Goal: Task Accomplishment & Management: Complete application form

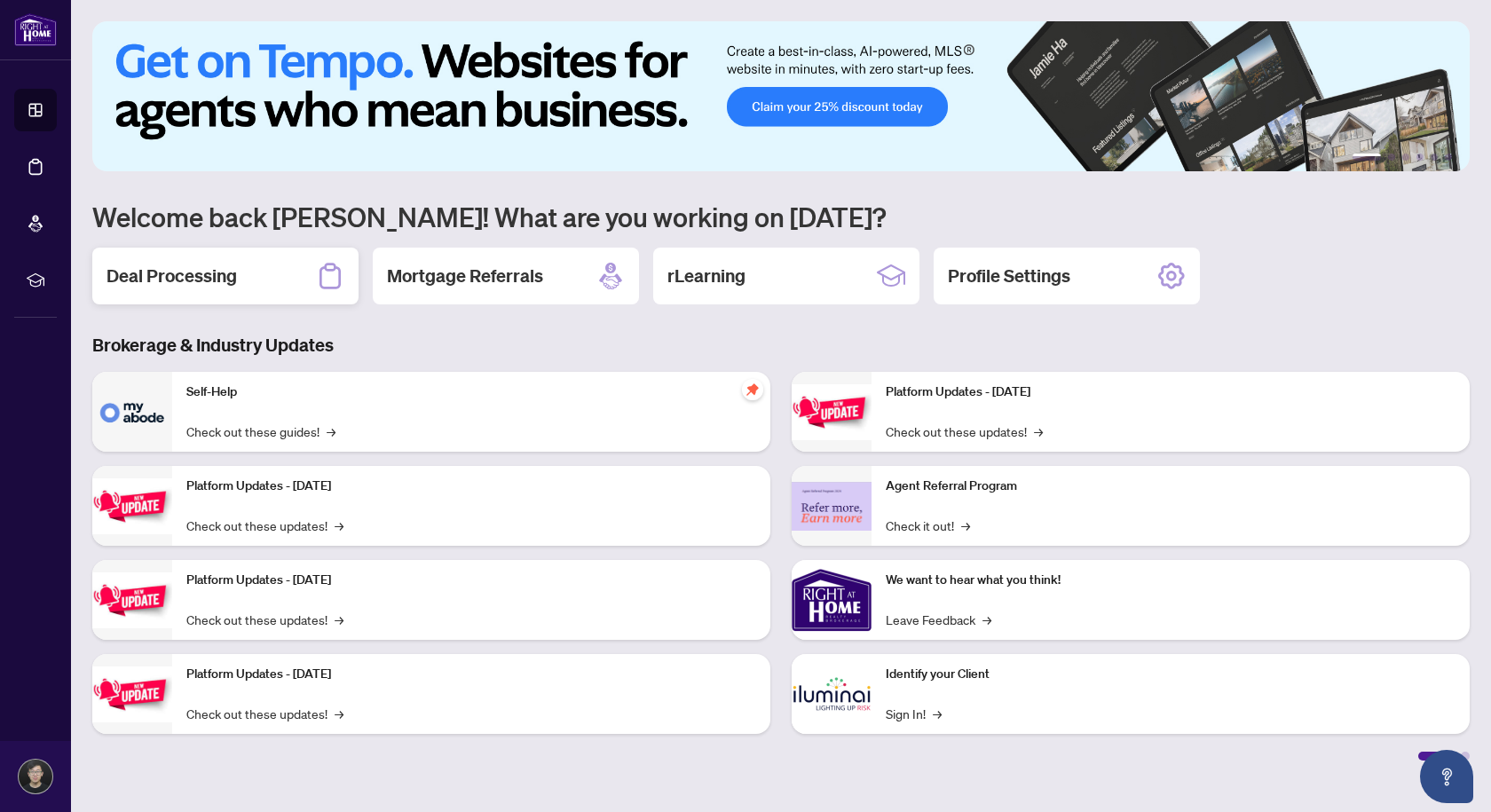
click at [281, 283] on div "Deal Processing" at bounding box center [225, 276] width 266 height 57
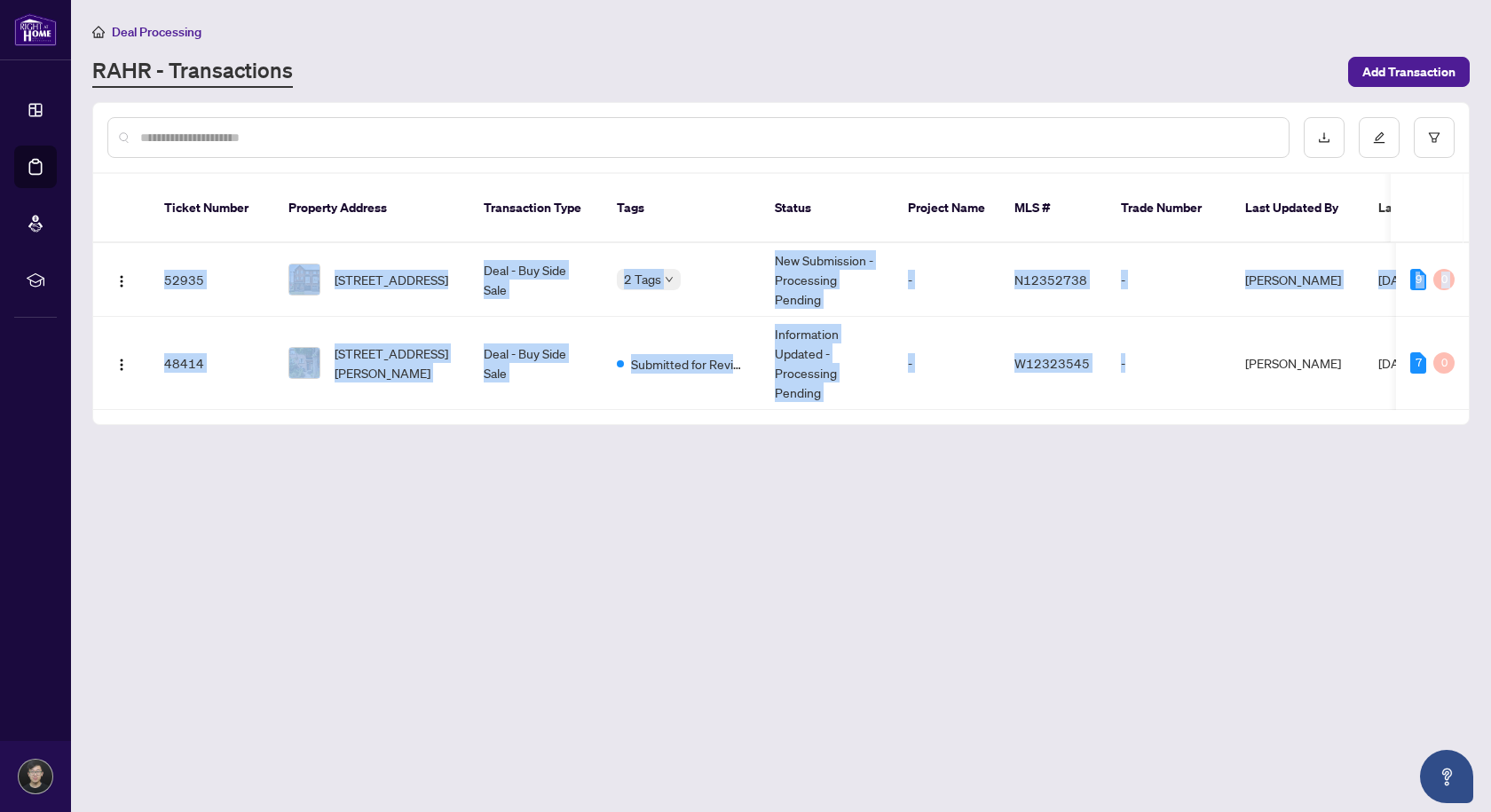
drag, startPoint x: 1128, startPoint y: 383, endPoint x: 1266, endPoint y: 397, distance: 138.7
click at [1267, 397] on div "Ticket Number Property Address Transaction Type Tags Status Project Name MLS # …" at bounding box center [780, 299] width 1376 height 250
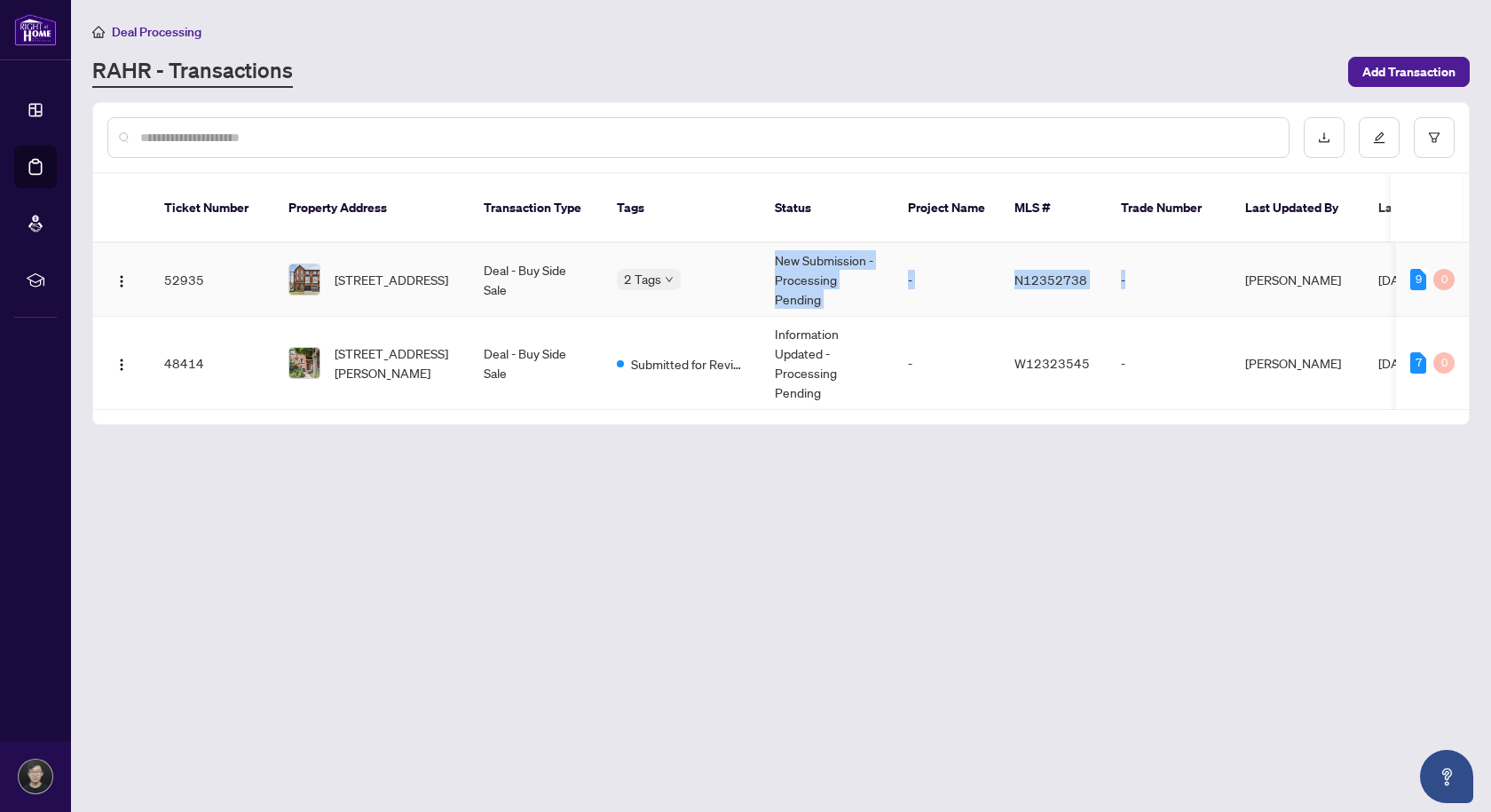
drag, startPoint x: 1079, startPoint y: 280, endPoint x: 688, endPoint y: 279, distance: 391.0
click at [690, 278] on tr "52935 [STREET_ADDRESS] Deal - Buy Side Sale 2 Tags New Submission - Processing …" at bounding box center [969, 279] width 1752 height 73
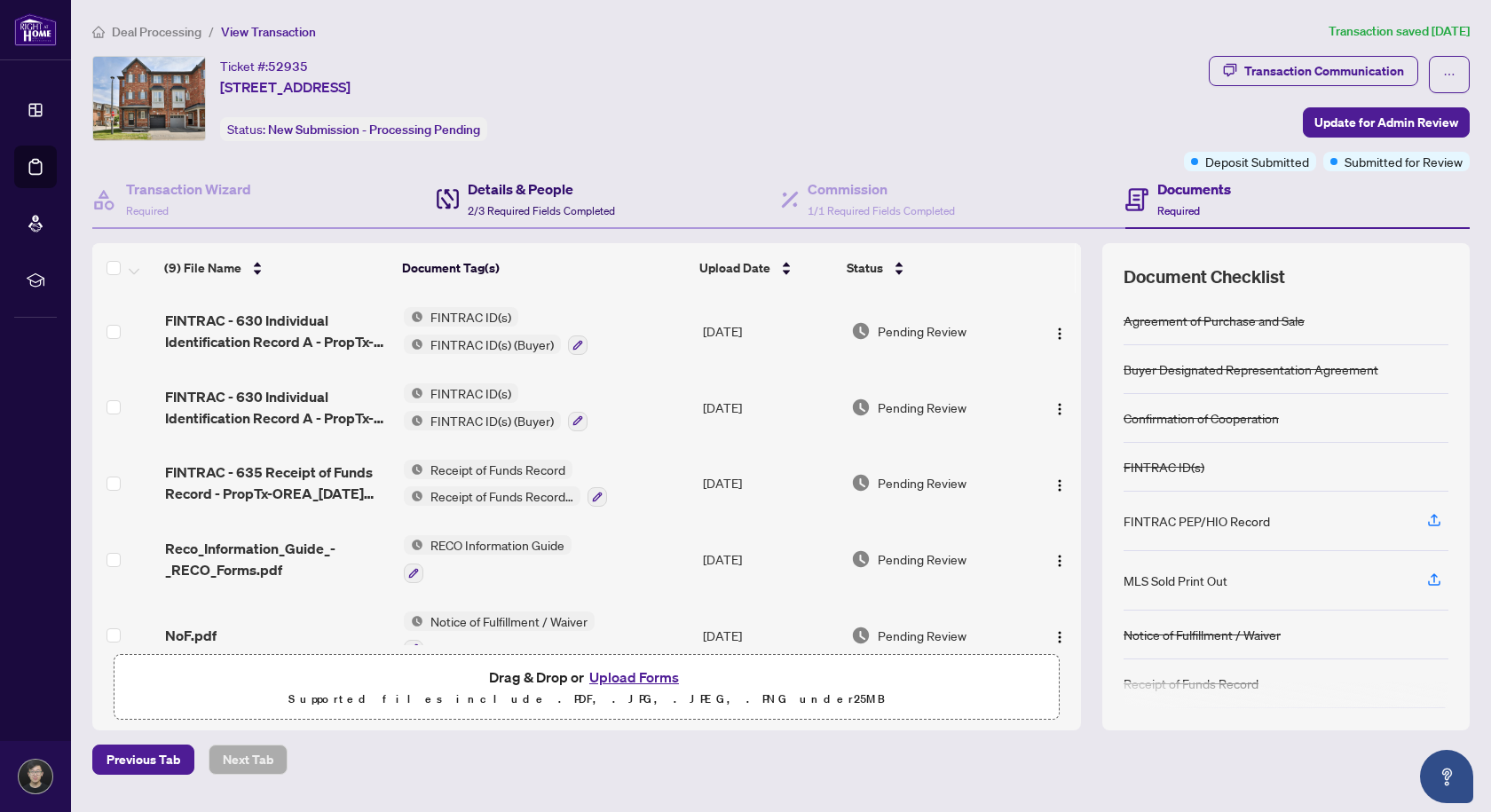
click at [560, 204] on span "2/3 Required Fields Completed" at bounding box center [541, 211] width 148 height 14
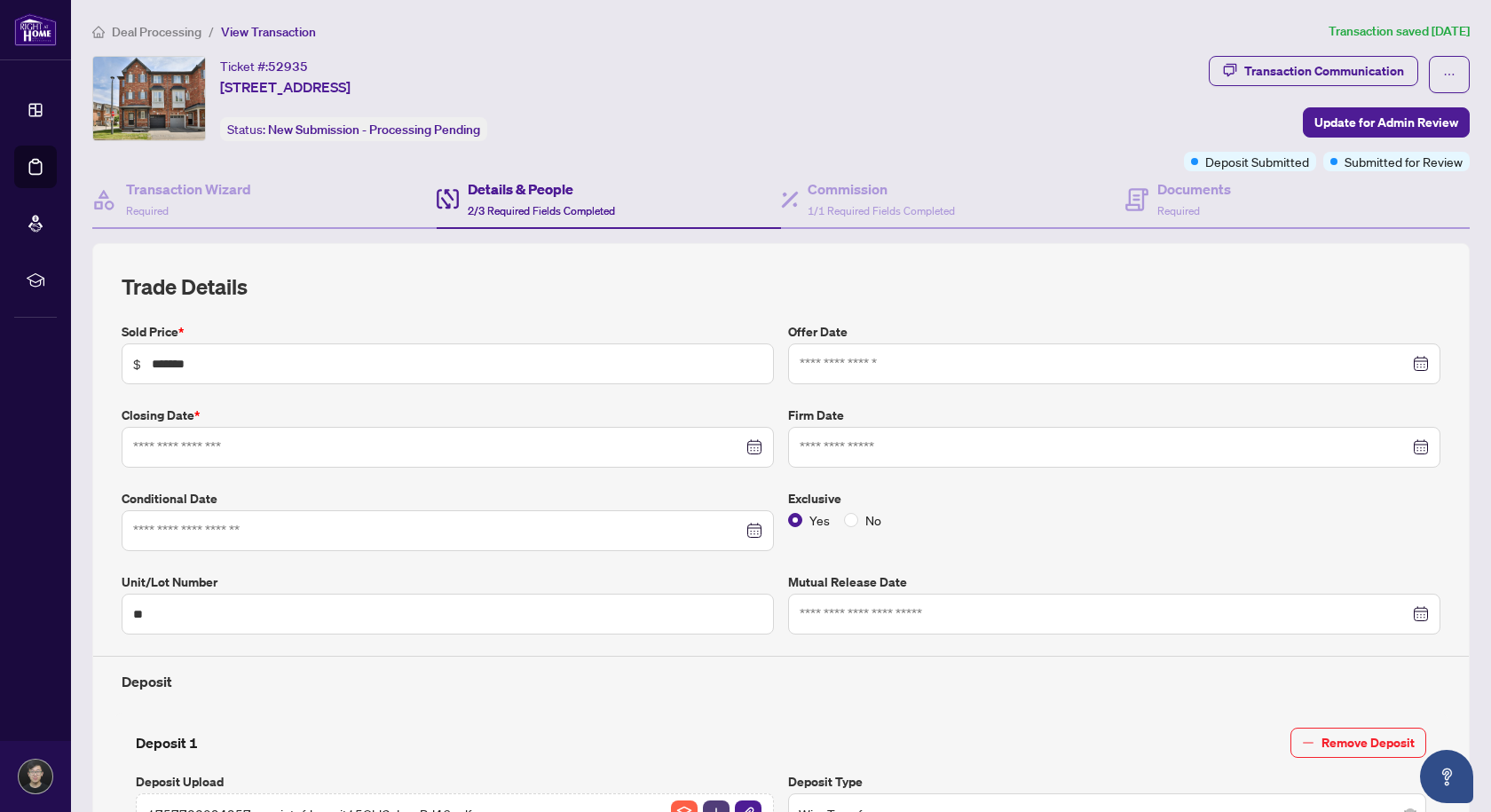
type input "**********"
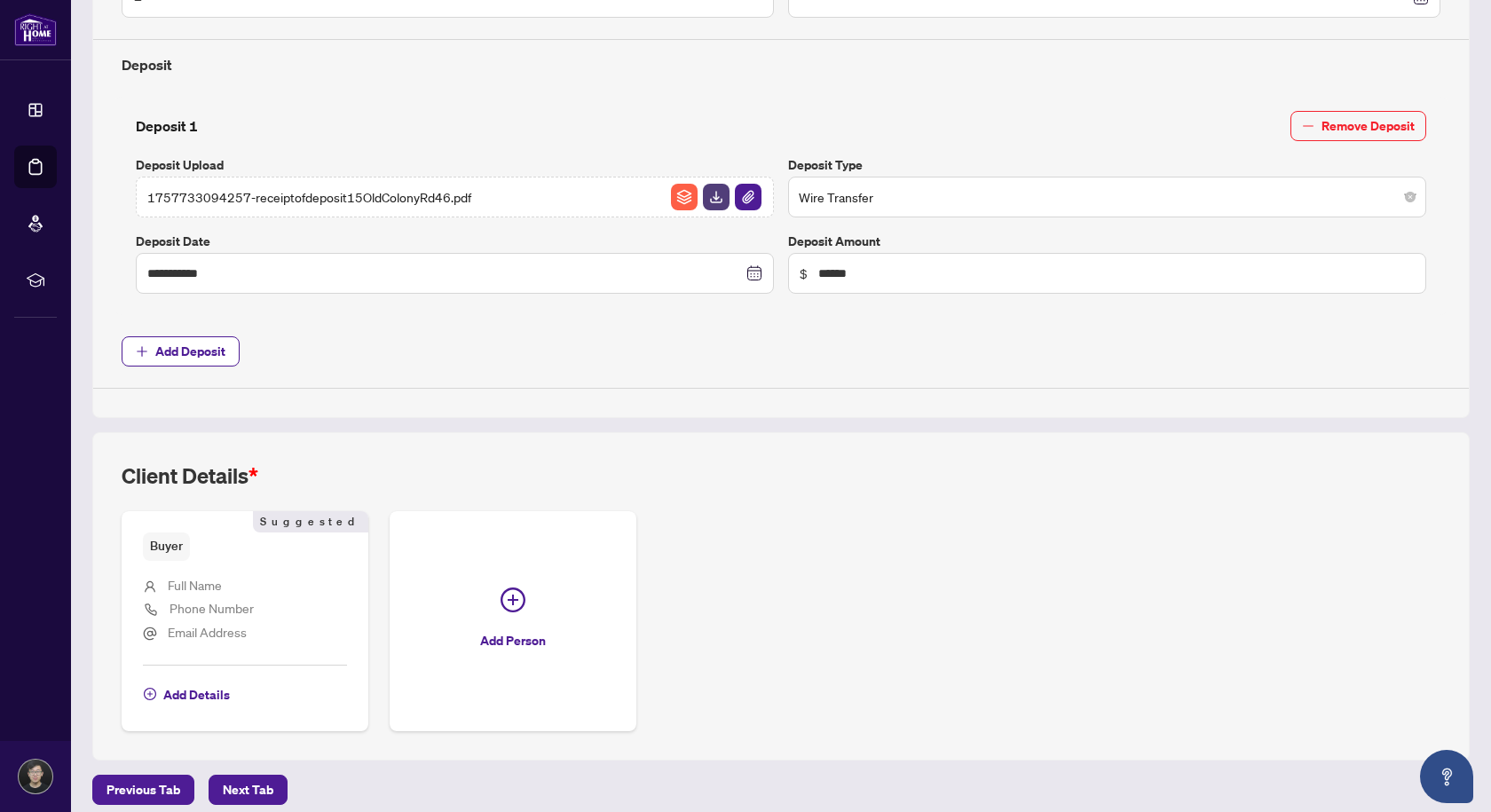
scroll to position [629, 0]
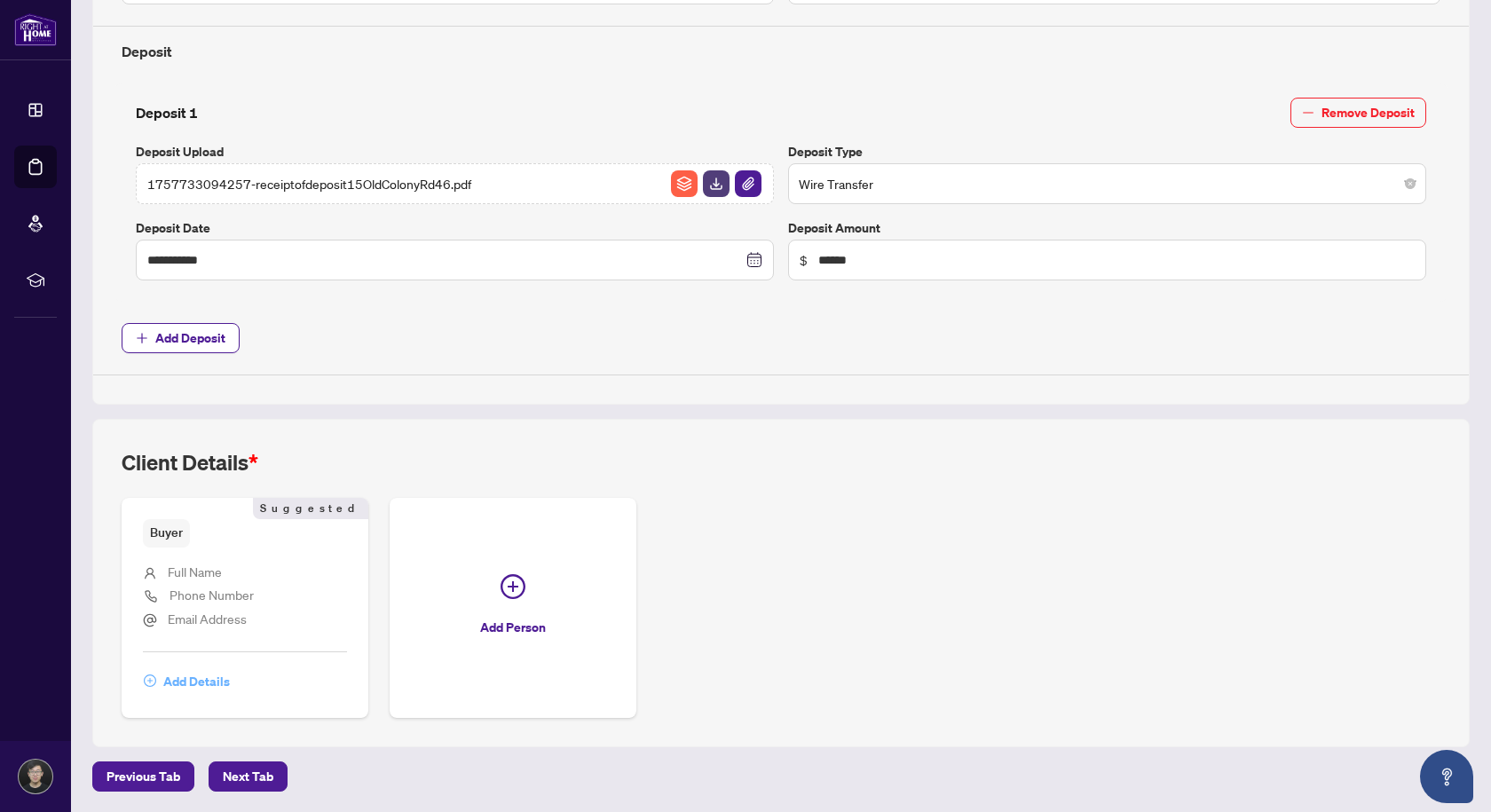
click at [210, 681] on span "Add Details" at bounding box center [197, 681] width 66 height 28
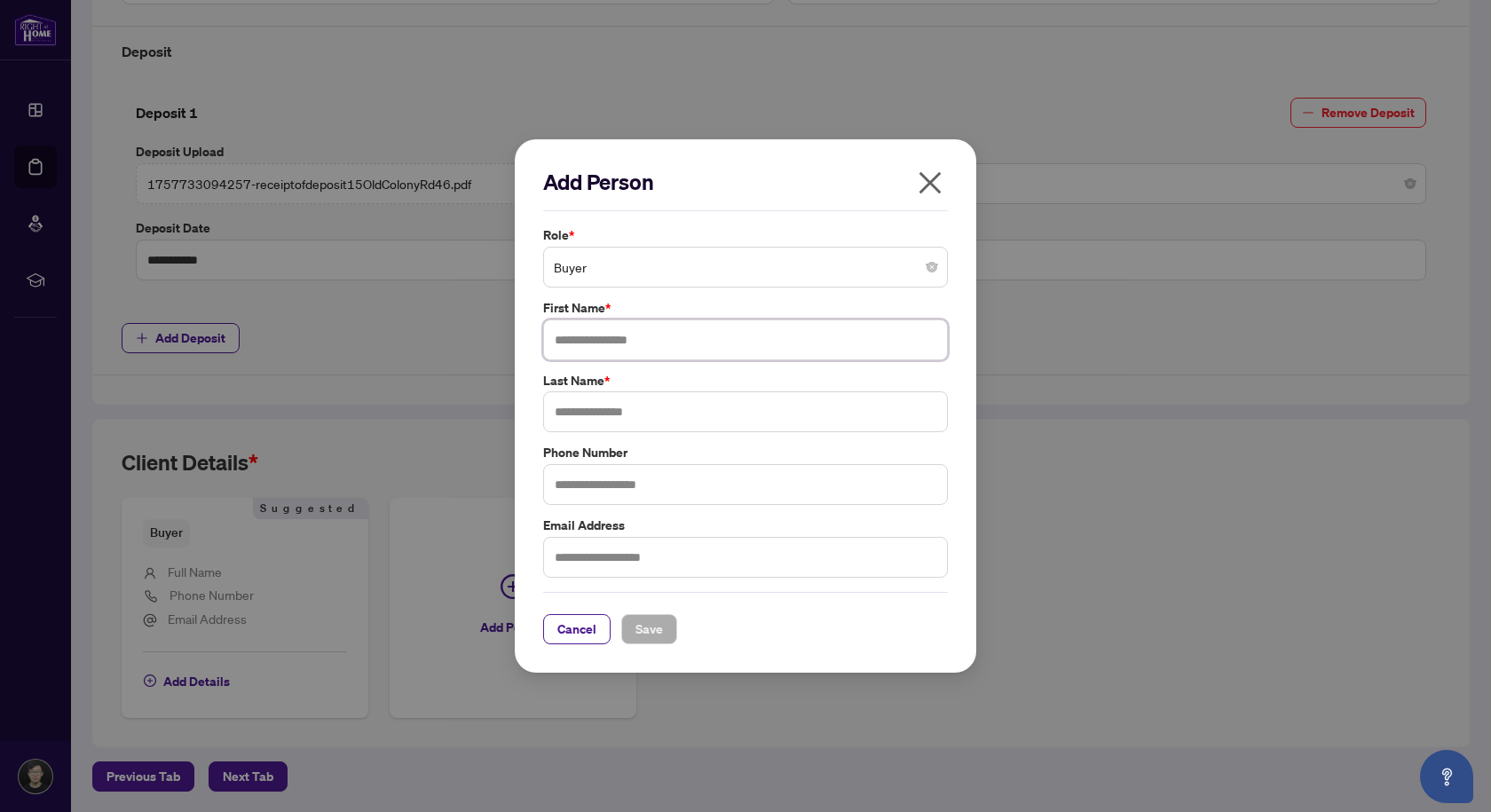
click at [679, 341] on input "text" at bounding box center [746, 340] width 405 height 41
type input "*****"
type input "******"
click at [660, 634] on button "Save" at bounding box center [648, 628] width 56 height 30
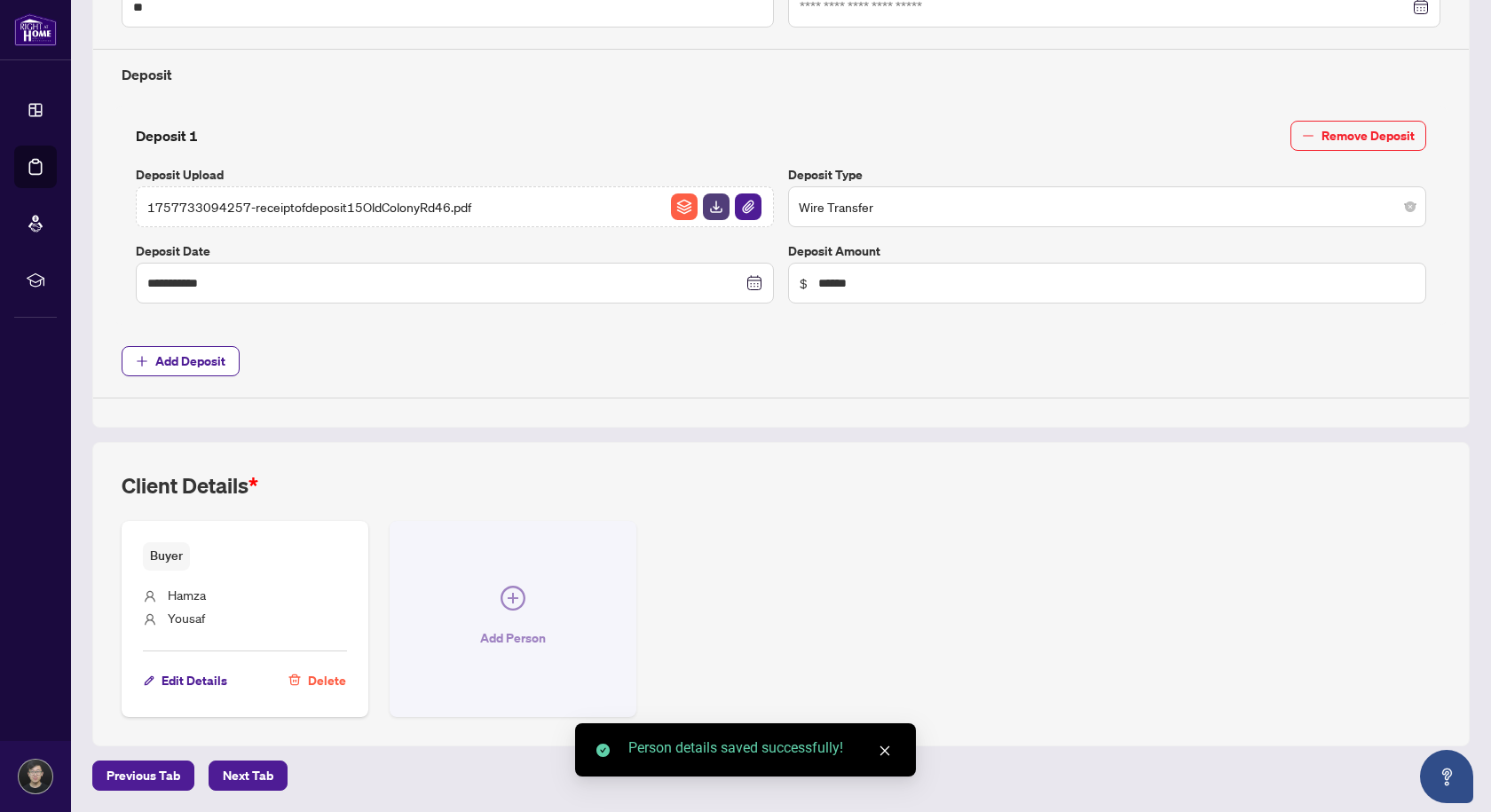
scroll to position [605, 0]
click at [514, 640] on span "Add Person" at bounding box center [512, 639] width 66 height 28
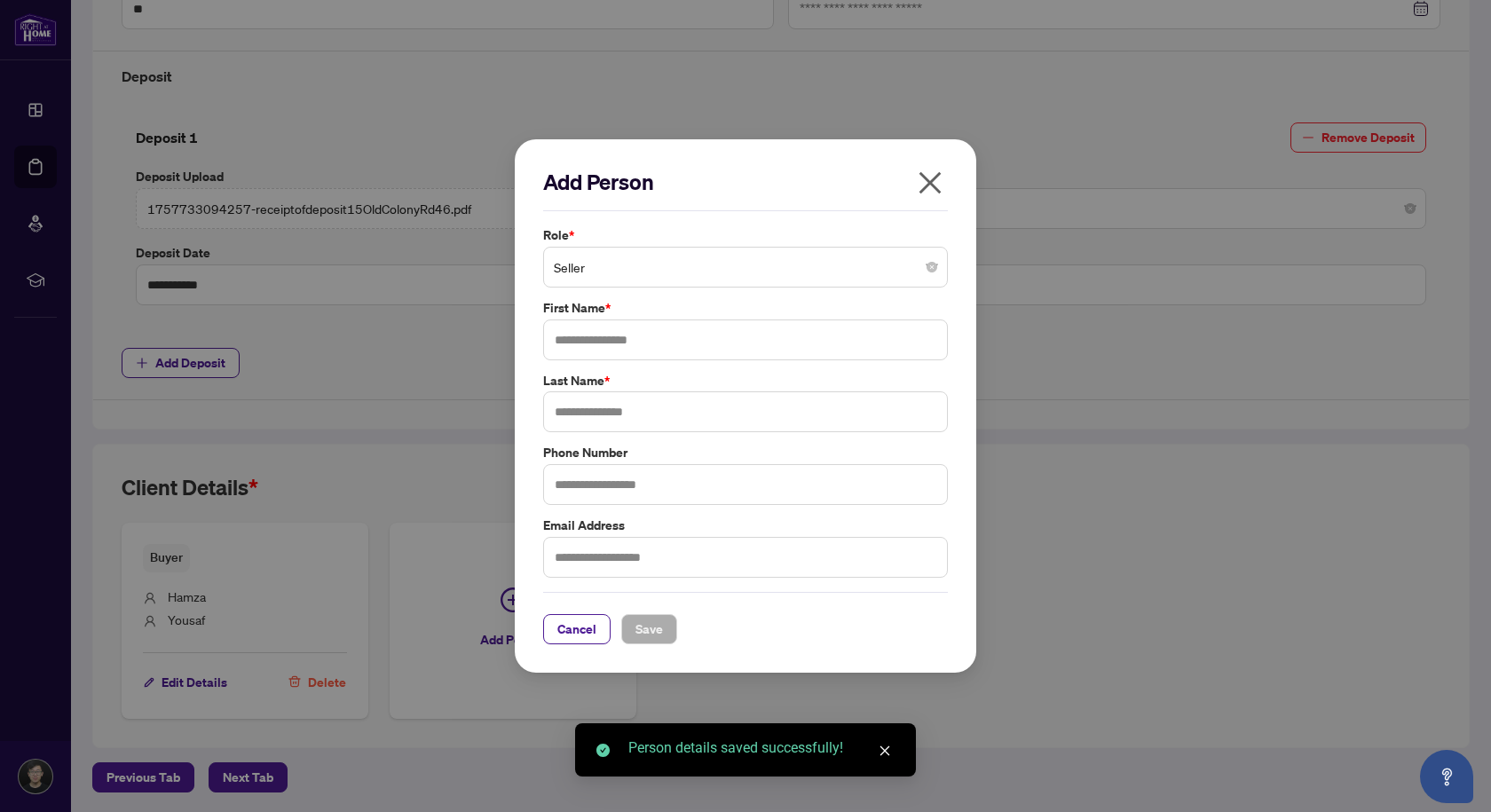
click at [637, 265] on span "Seller" at bounding box center [745, 267] width 383 height 33
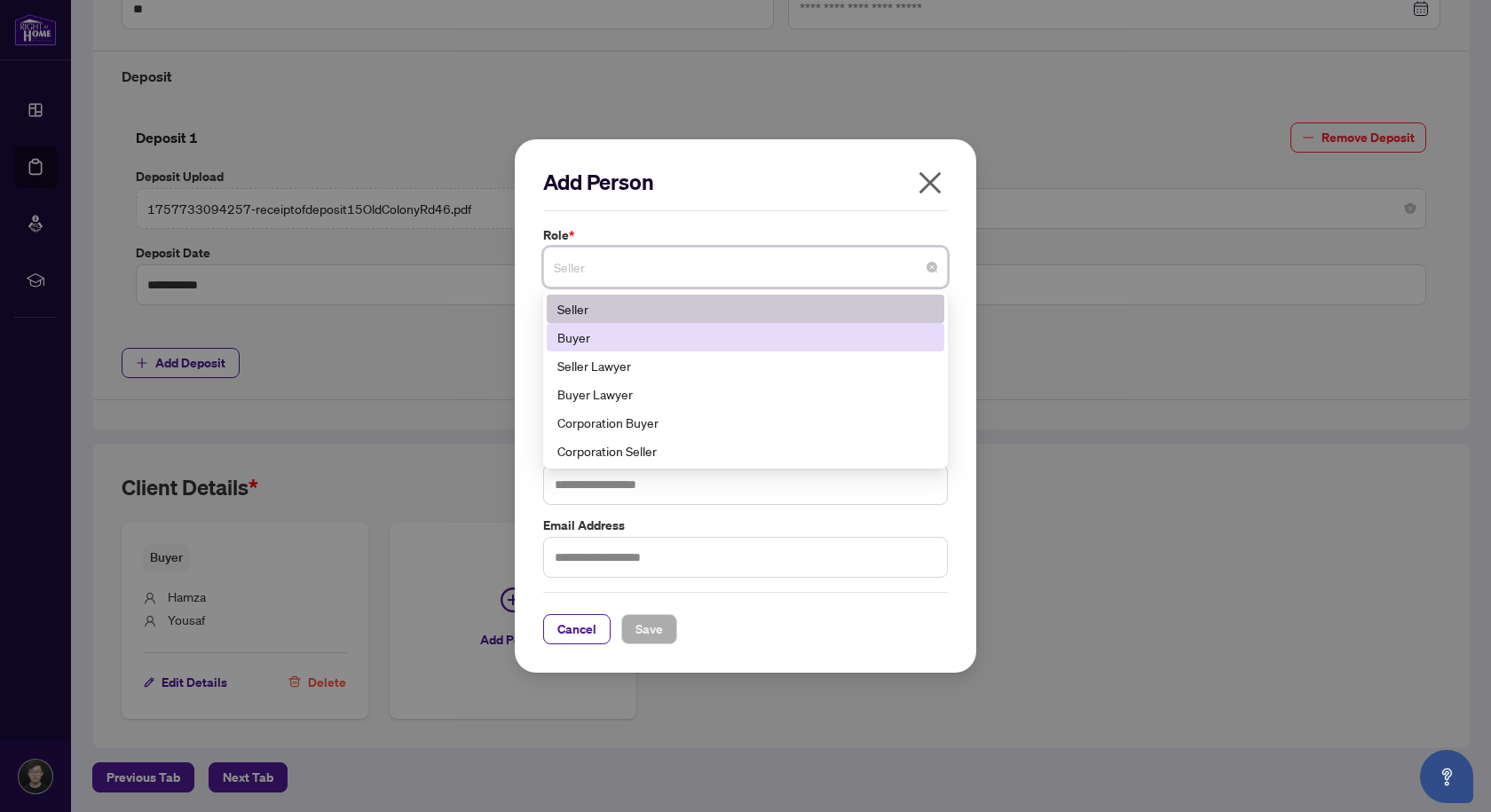
click at [615, 337] on div "Buyer" at bounding box center [745, 337] width 376 height 20
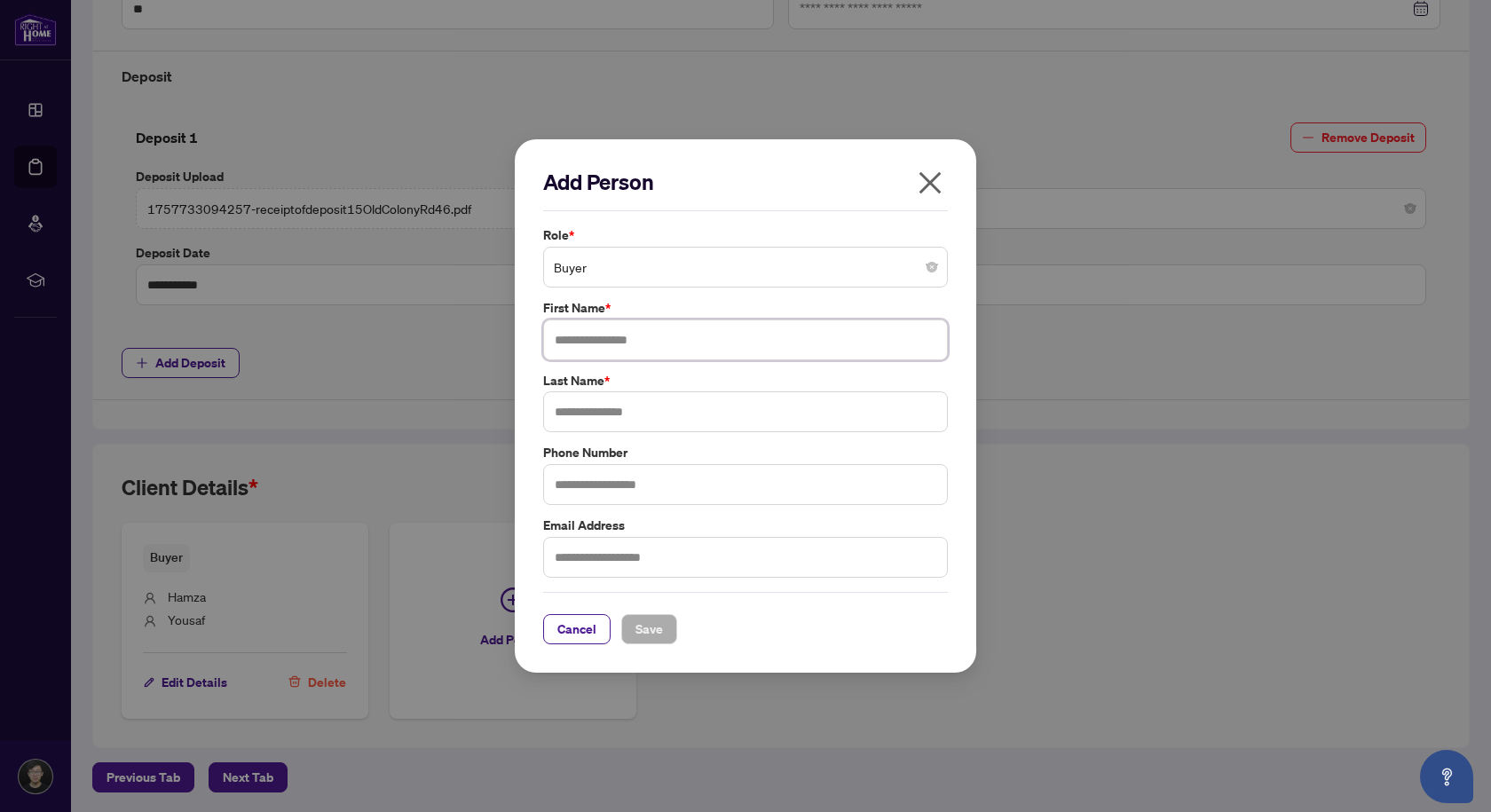
click at [663, 332] on input "text" at bounding box center [746, 340] width 405 height 41
type input "*****"
click at [642, 640] on span "Save" at bounding box center [649, 628] width 27 height 28
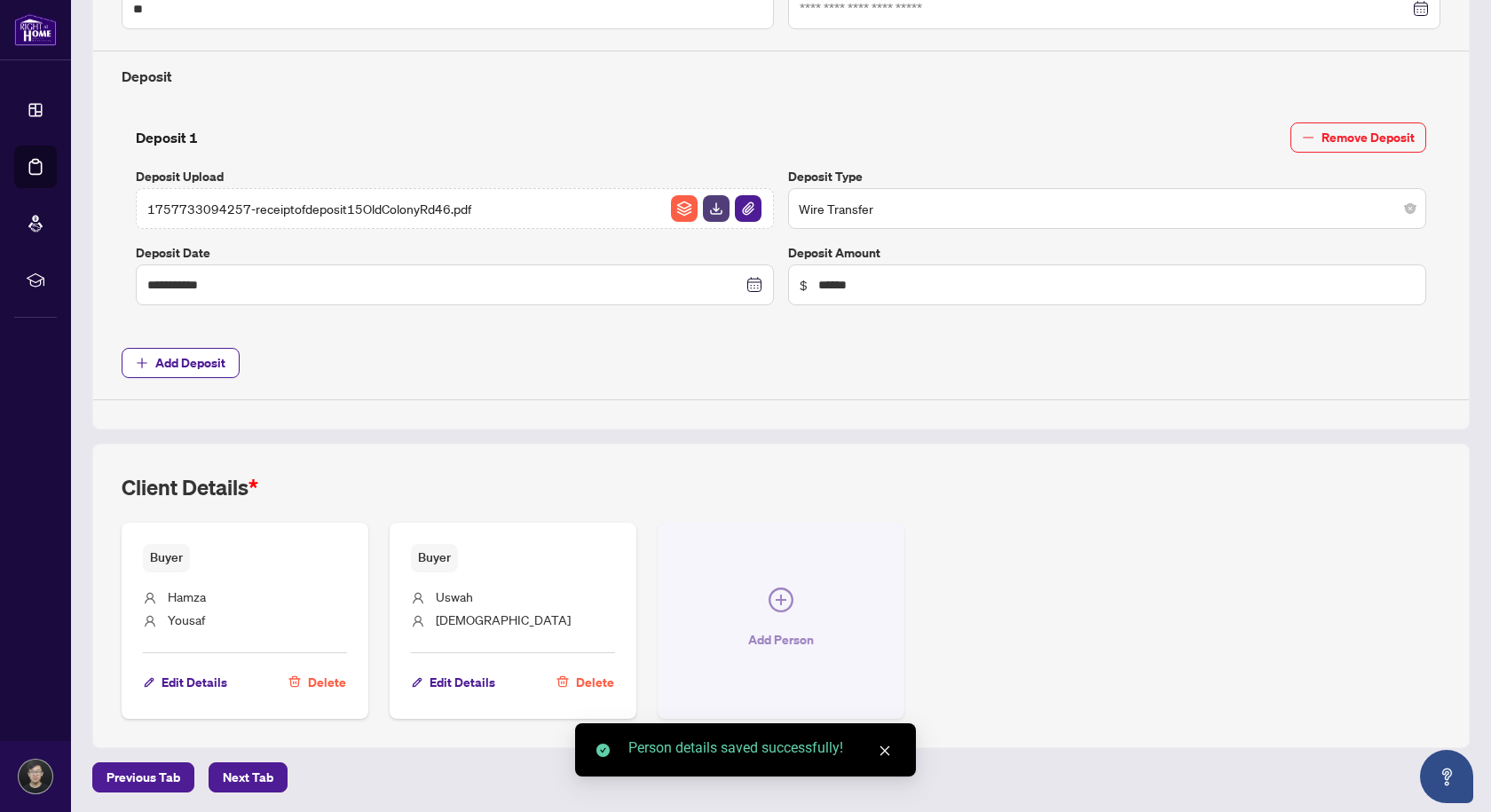
click at [785, 621] on button "Add Person" at bounding box center [781, 620] width 246 height 195
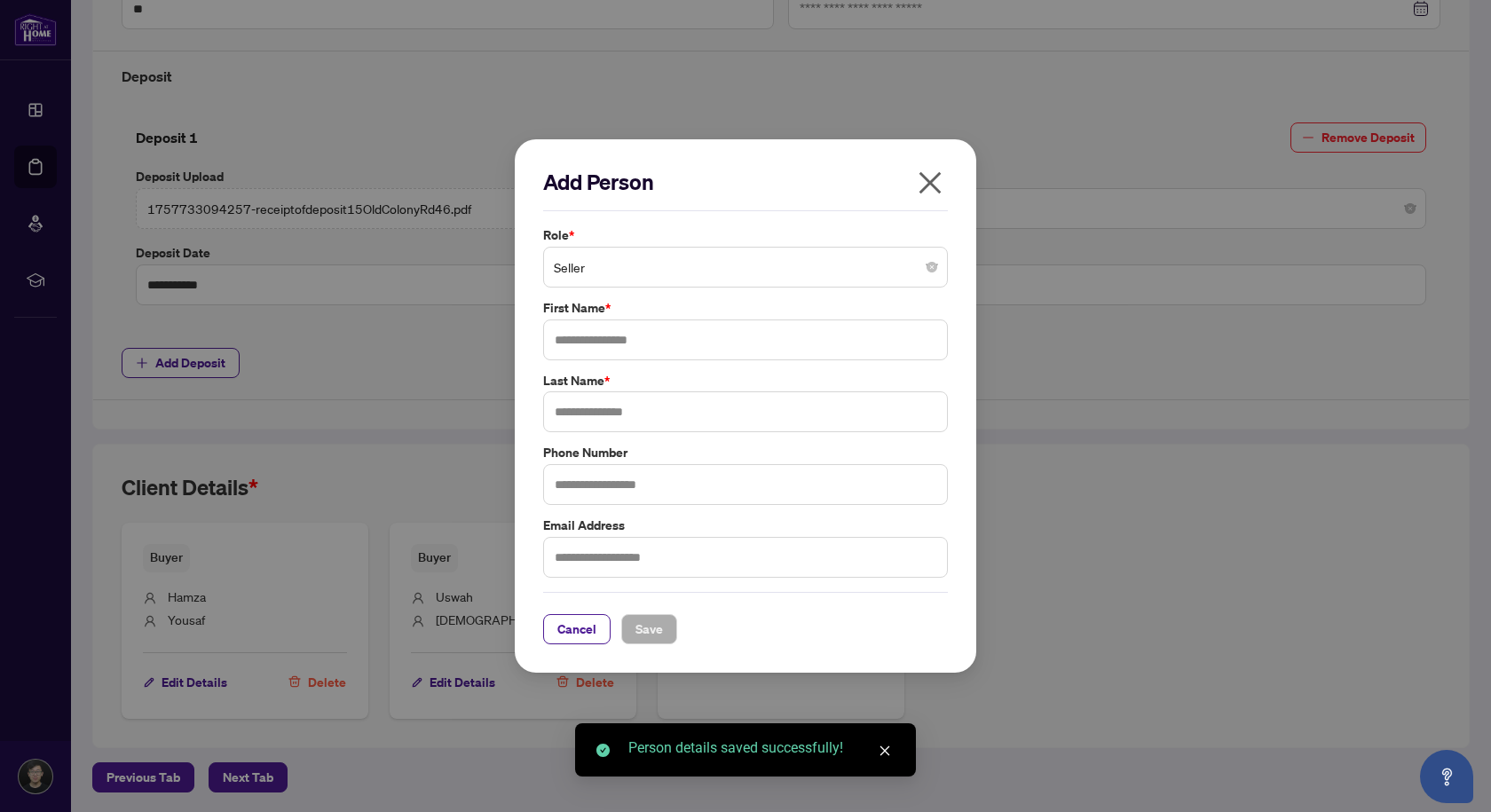
click at [698, 280] on span "Seller" at bounding box center [745, 267] width 383 height 33
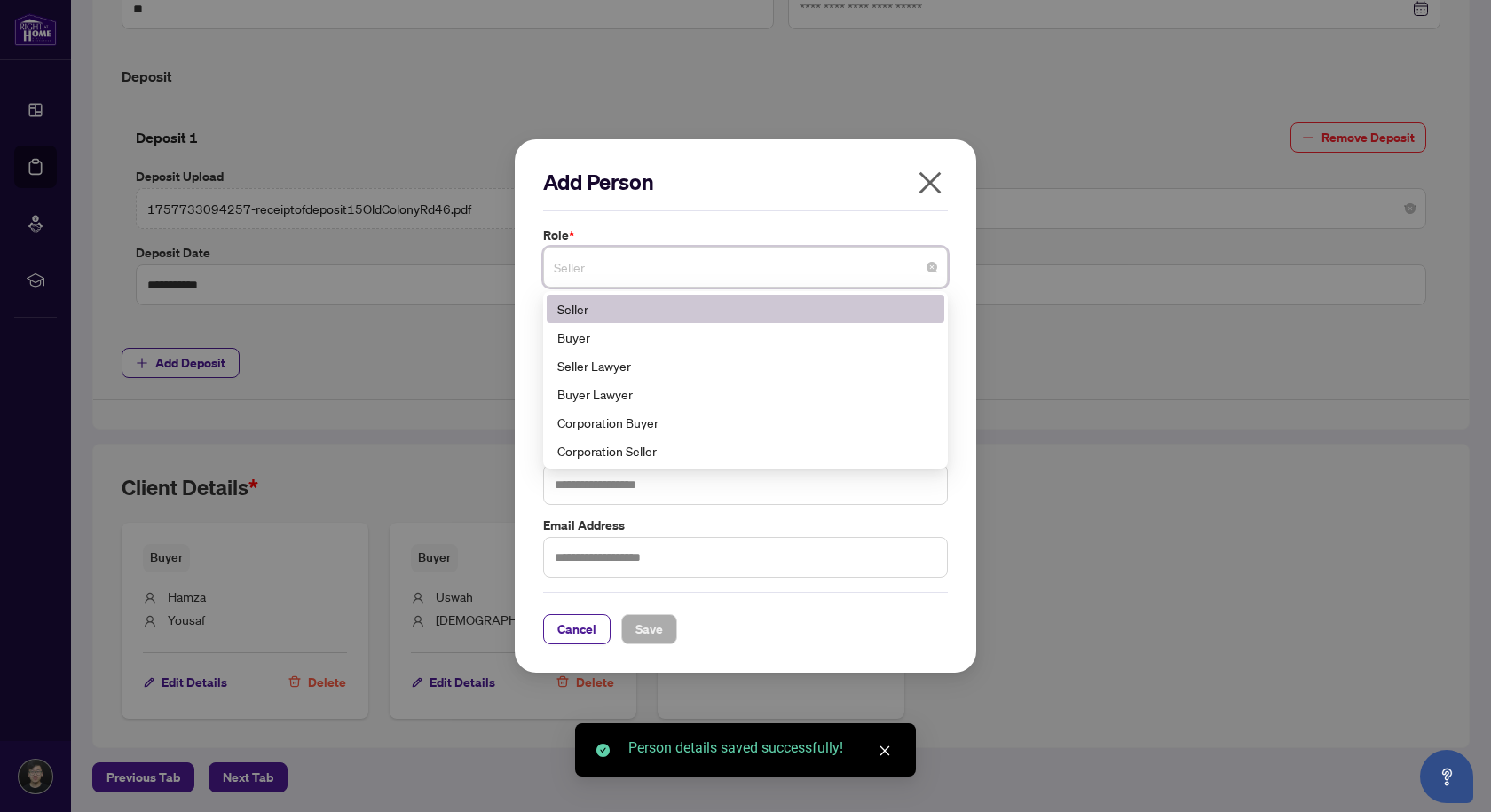
click at [696, 226] on label "Role *" at bounding box center [746, 235] width 405 height 20
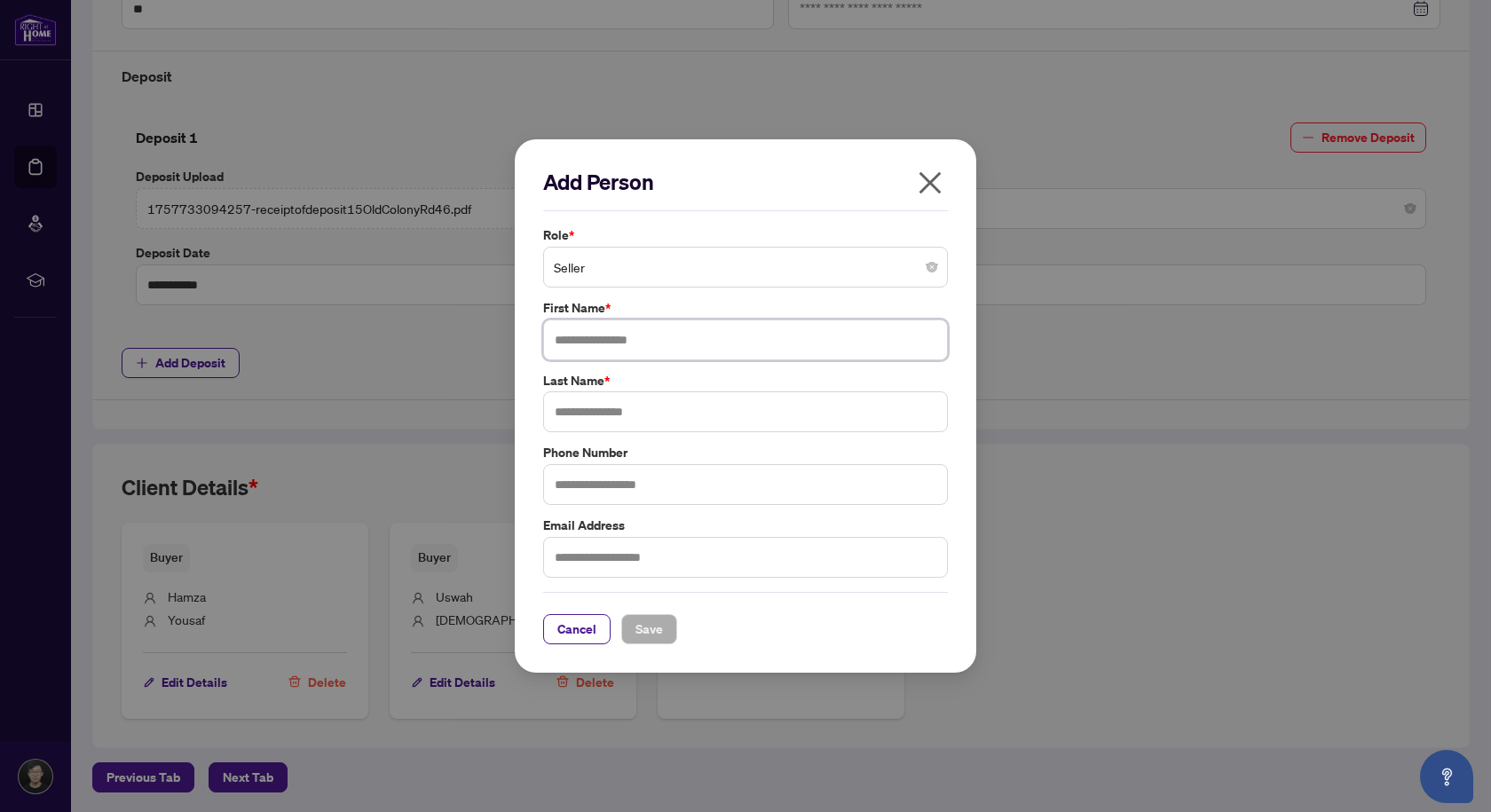
click at [660, 341] on input "text" at bounding box center [746, 340] width 405 height 41
type input "*****"
type input "******"
click at [731, 490] on input "text" at bounding box center [746, 485] width 405 height 41
click at [648, 631] on span "Save" at bounding box center [649, 628] width 27 height 28
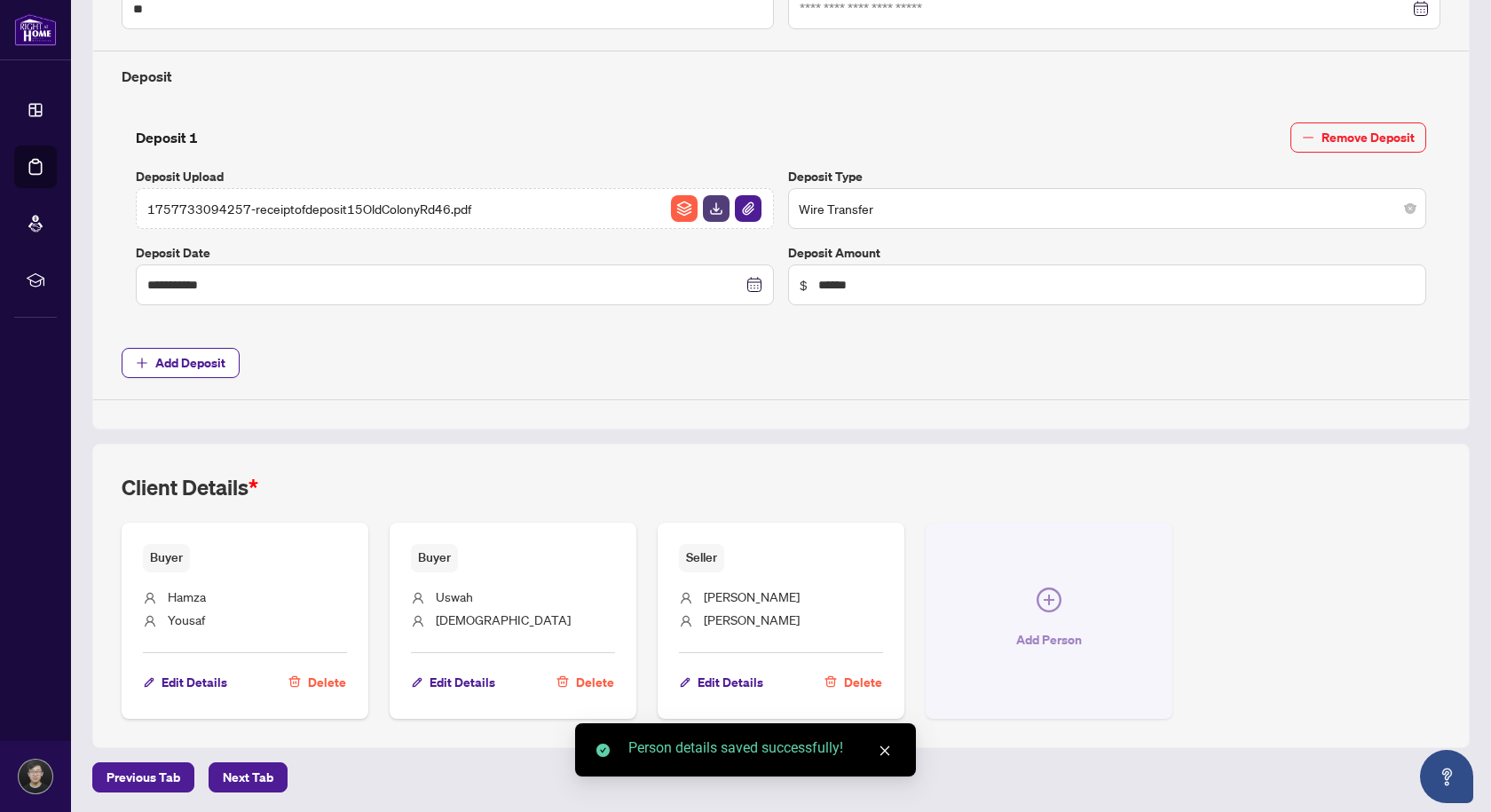
click at [1064, 576] on button "Add Person" at bounding box center [1049, 620] width 246 height 195
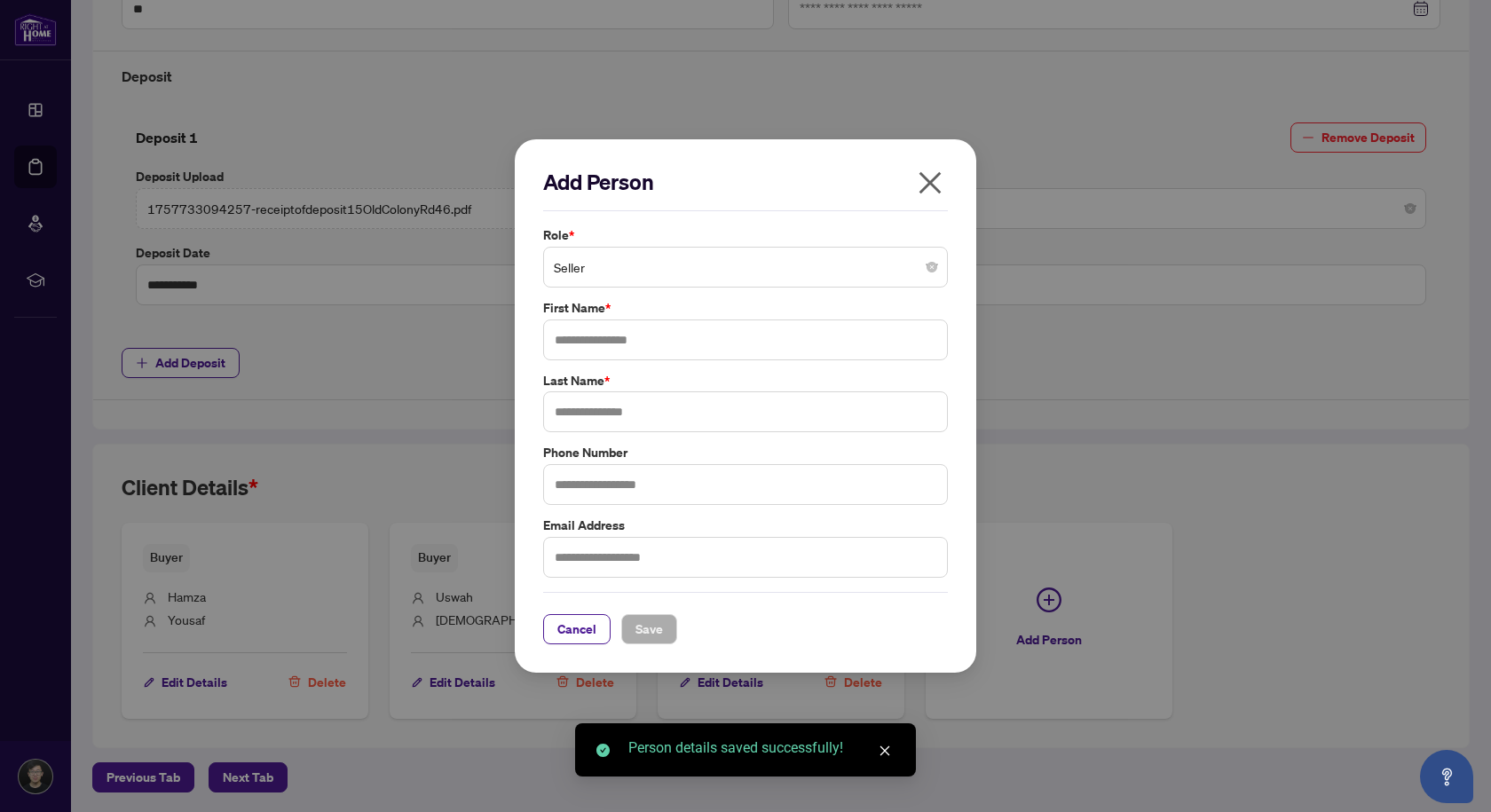
click at [774, 257] on span "Seller" at bounding box center [745, 267] width 383 height 33
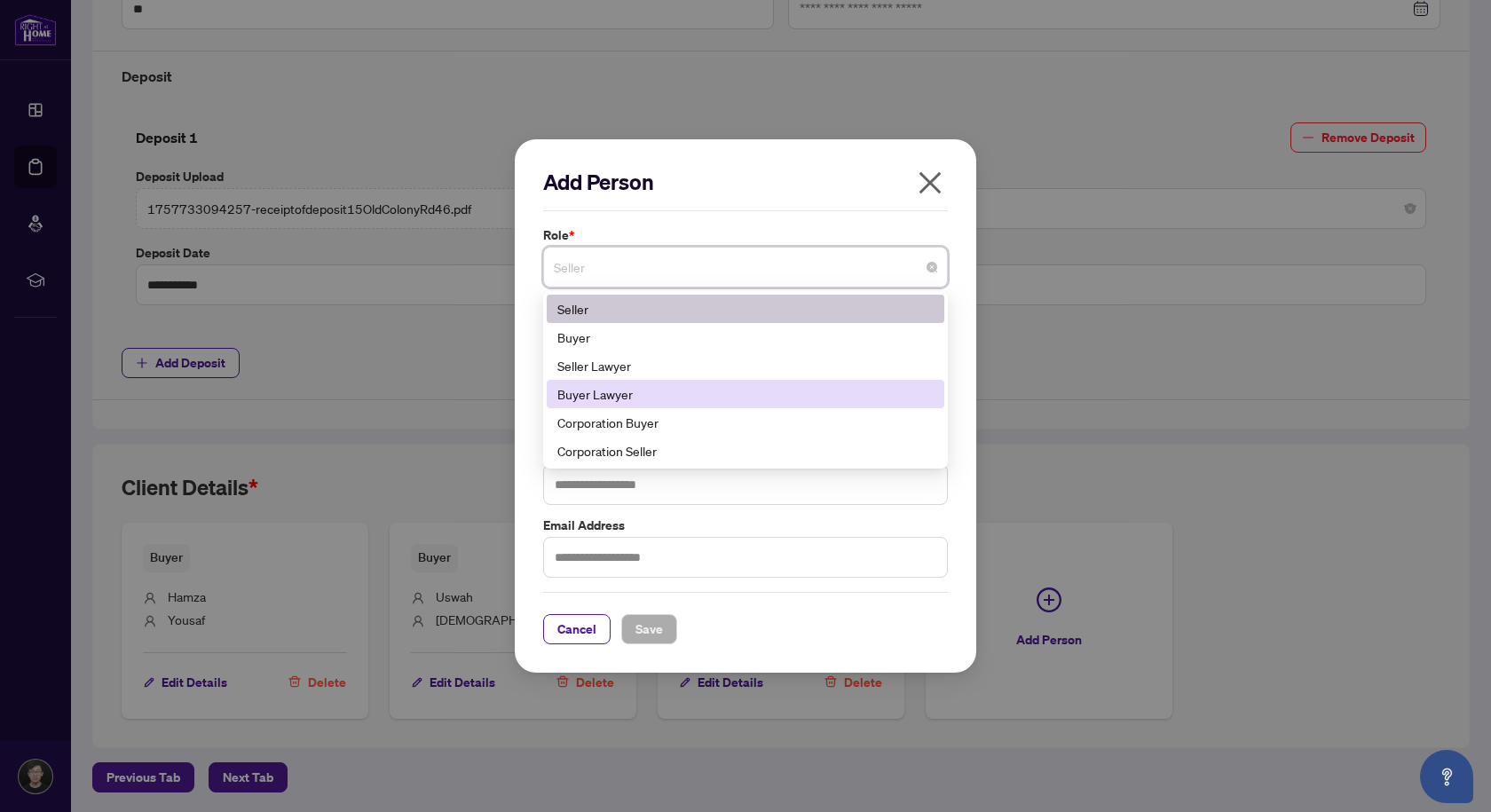
click at [1218, 371] on div "Add Person Role * Seller 5 6 11 Seller Buyer Seller Lawyer Buyer Lawyer Corpora…" at bounding box center [745, 406] width 1491 height 812
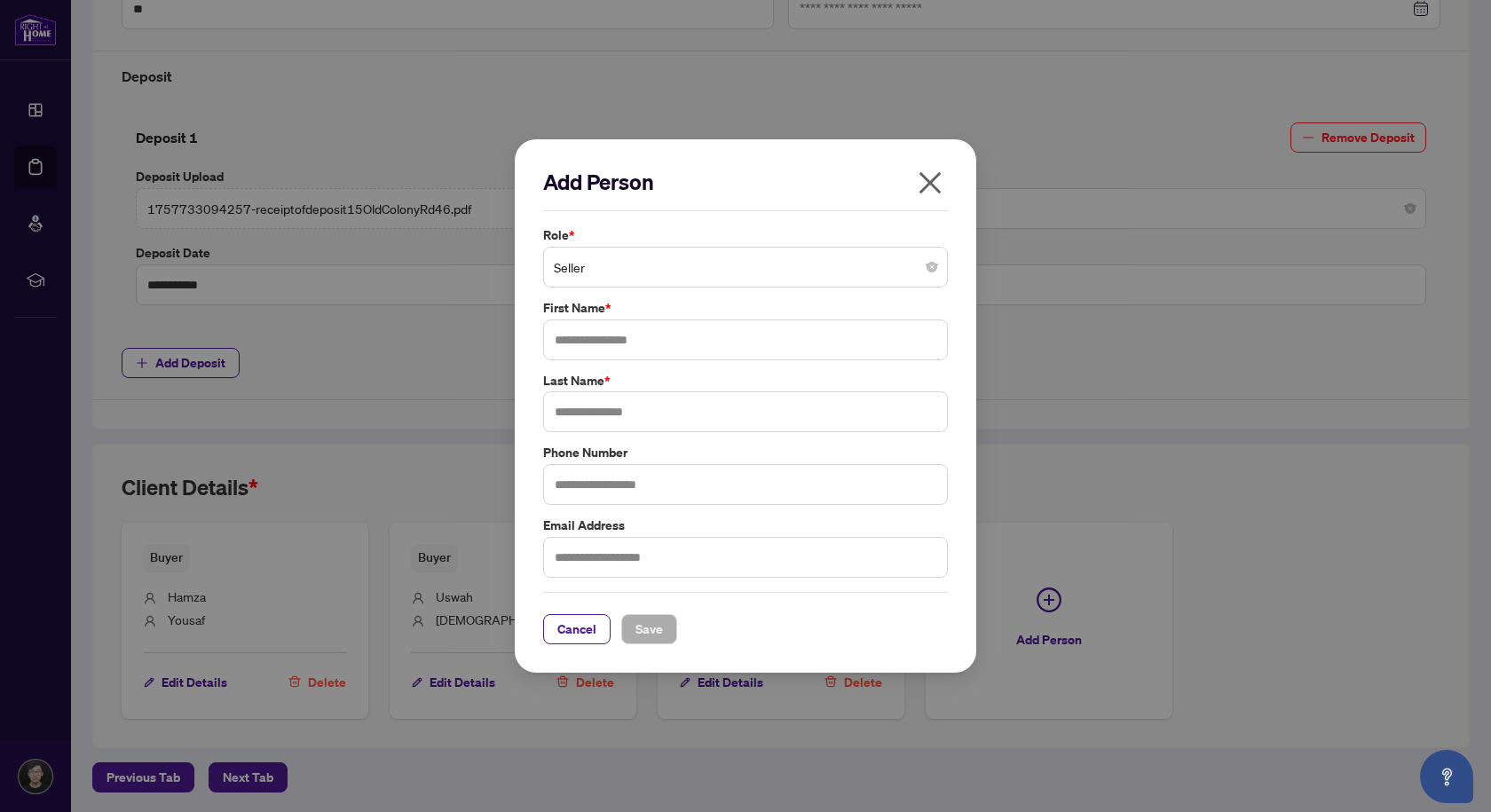
click at [938, 182] on icon "close" at bounding box center [930, 182] width 28 height 28
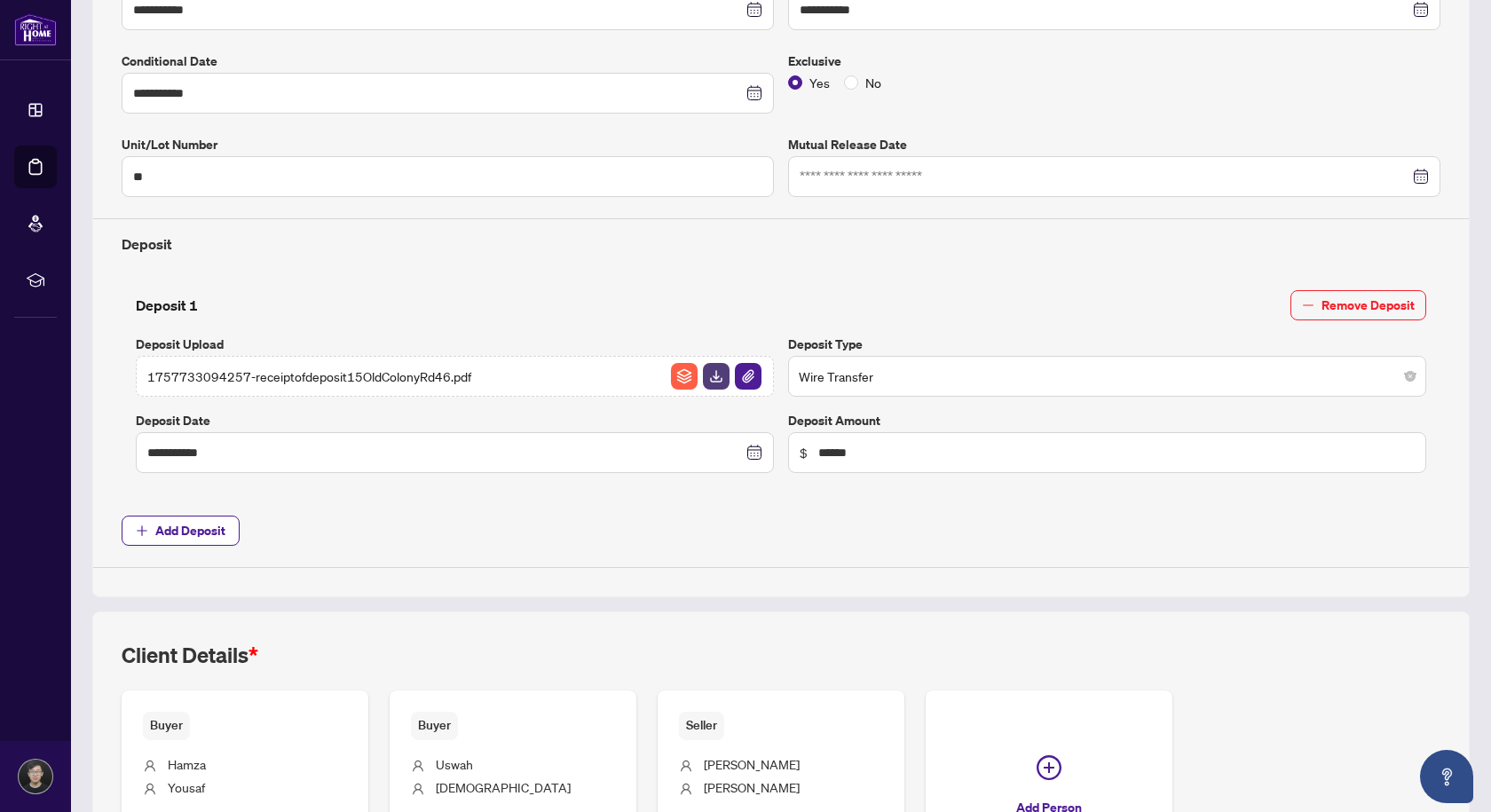
scroll to position [72, 0]
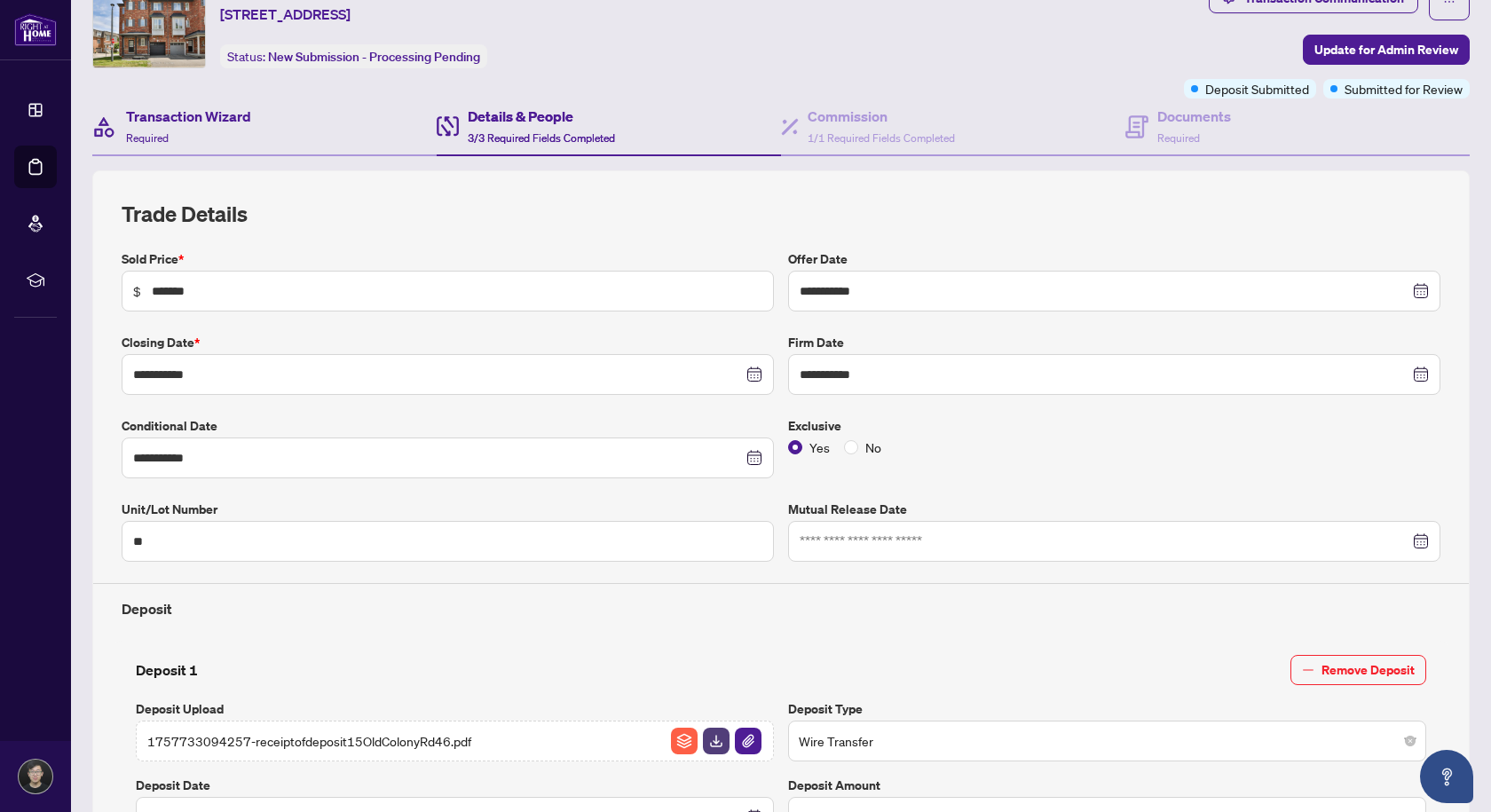
click at [252, 122] on div "Transaction Wizard Required" at bounding box center [264, 127] width 344 height 58
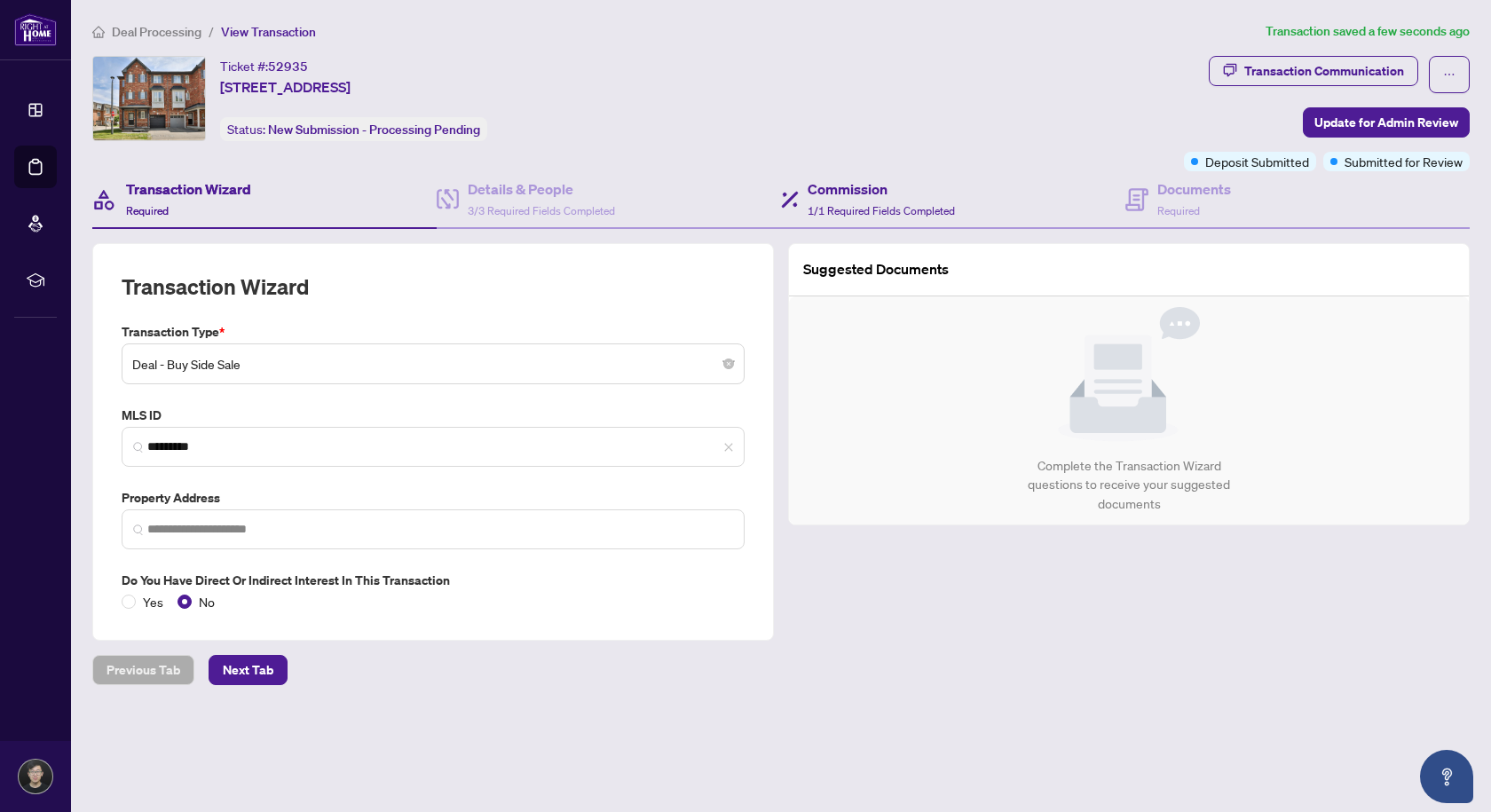
type input "**********"
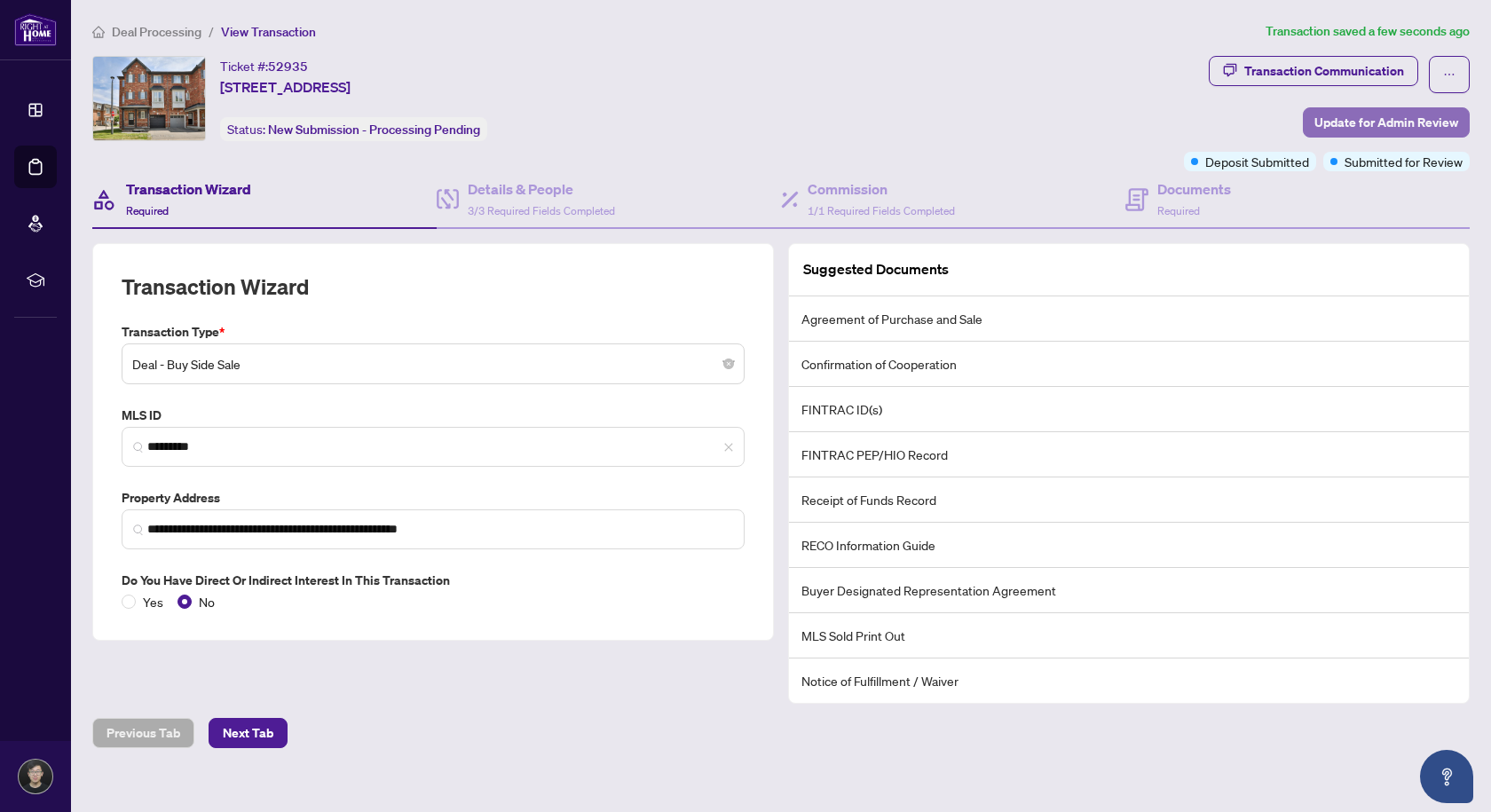
click at [1418, 114] on span "Update for Admin Review" at bounding box center [1385, 122] width 144 height 28
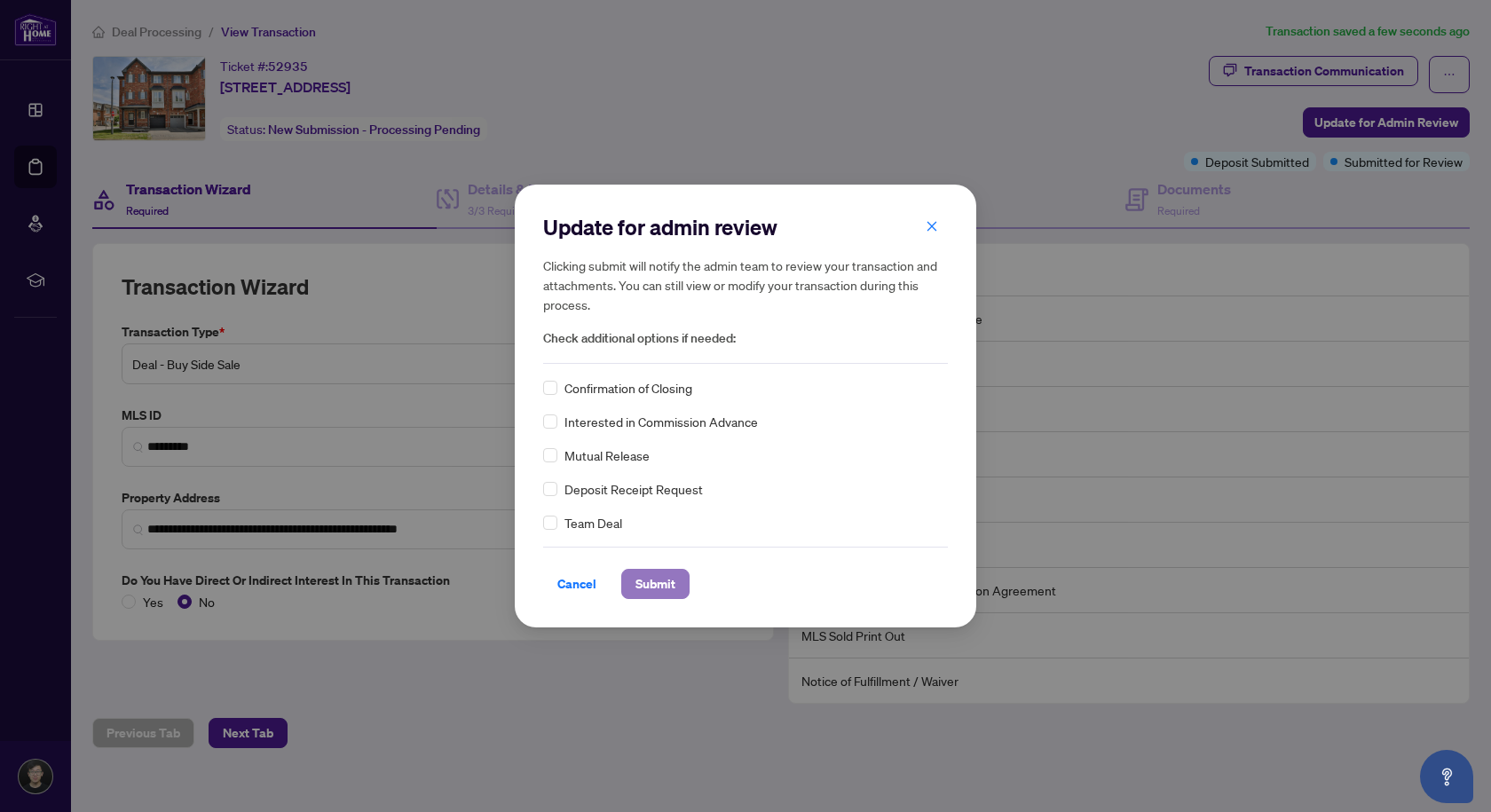
click at [659, 574] on span "Submit" at bounding box center [655, 583] width 40 height 28
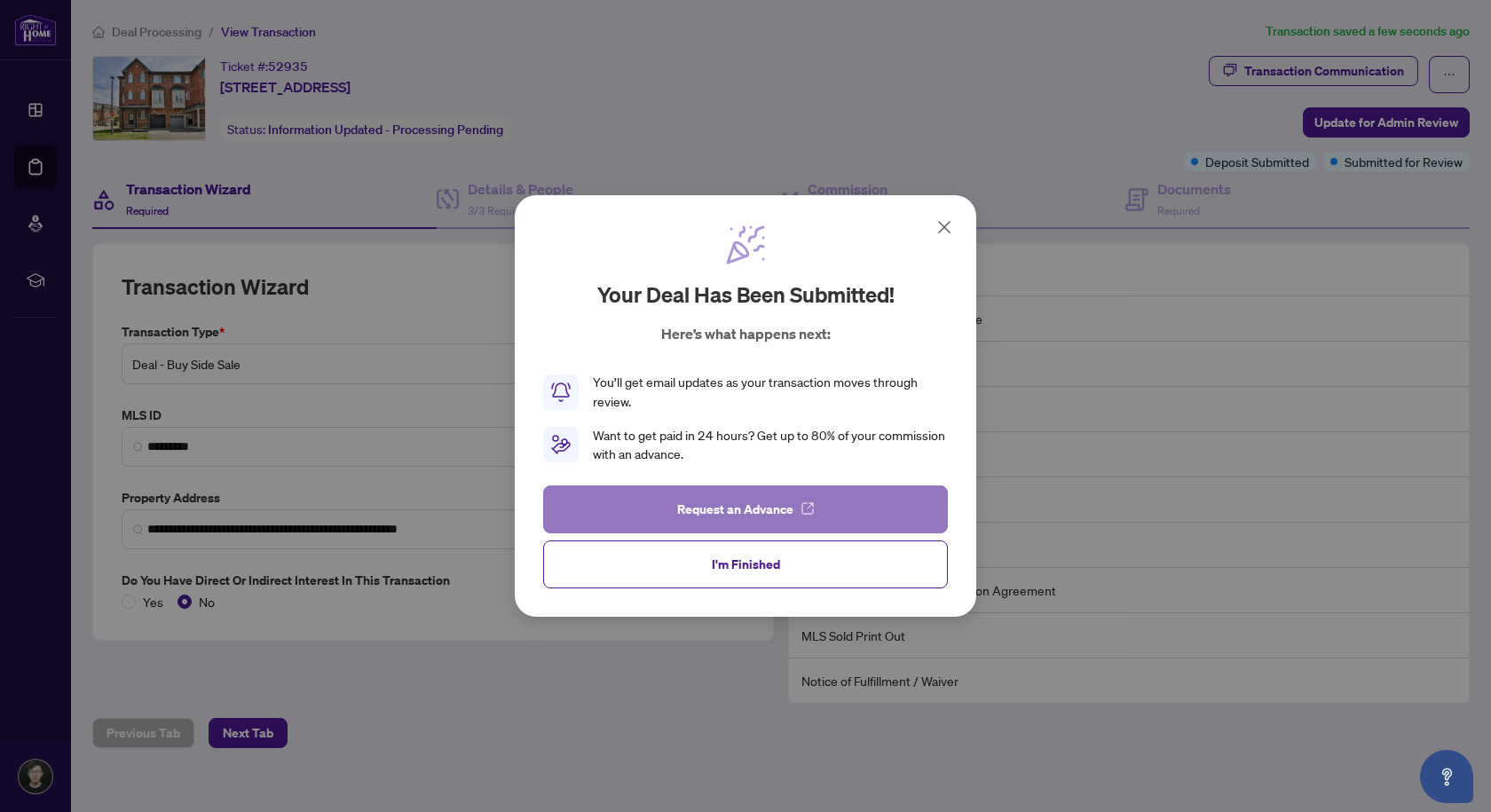
click at [790, 510] on button "Request an Advance" at bounding box center [746, 509] width 405 height 48
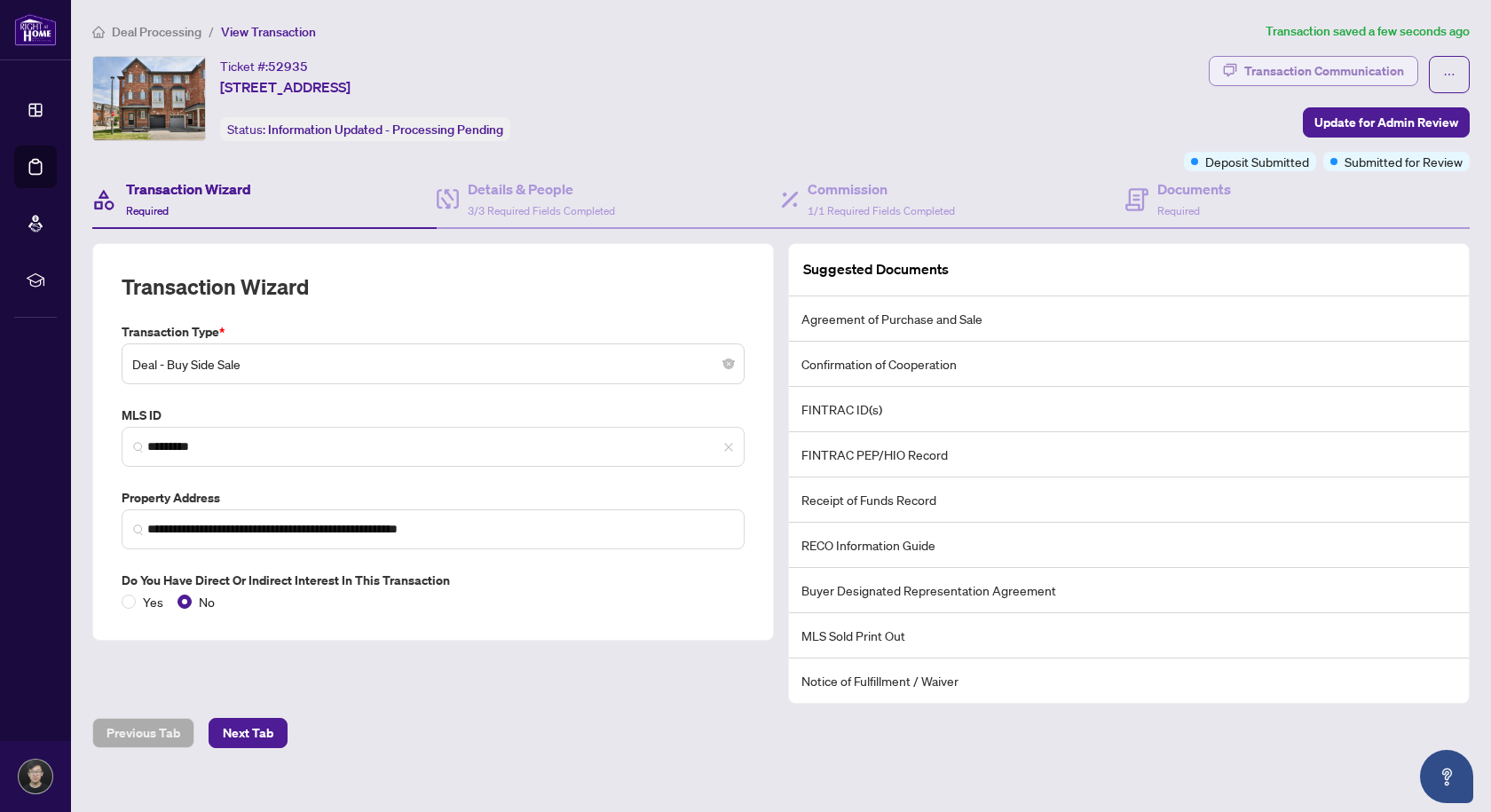
click at [1383, 68] on div "Transaction Communication" at bounding box center [1324, 70] width 159 height 28
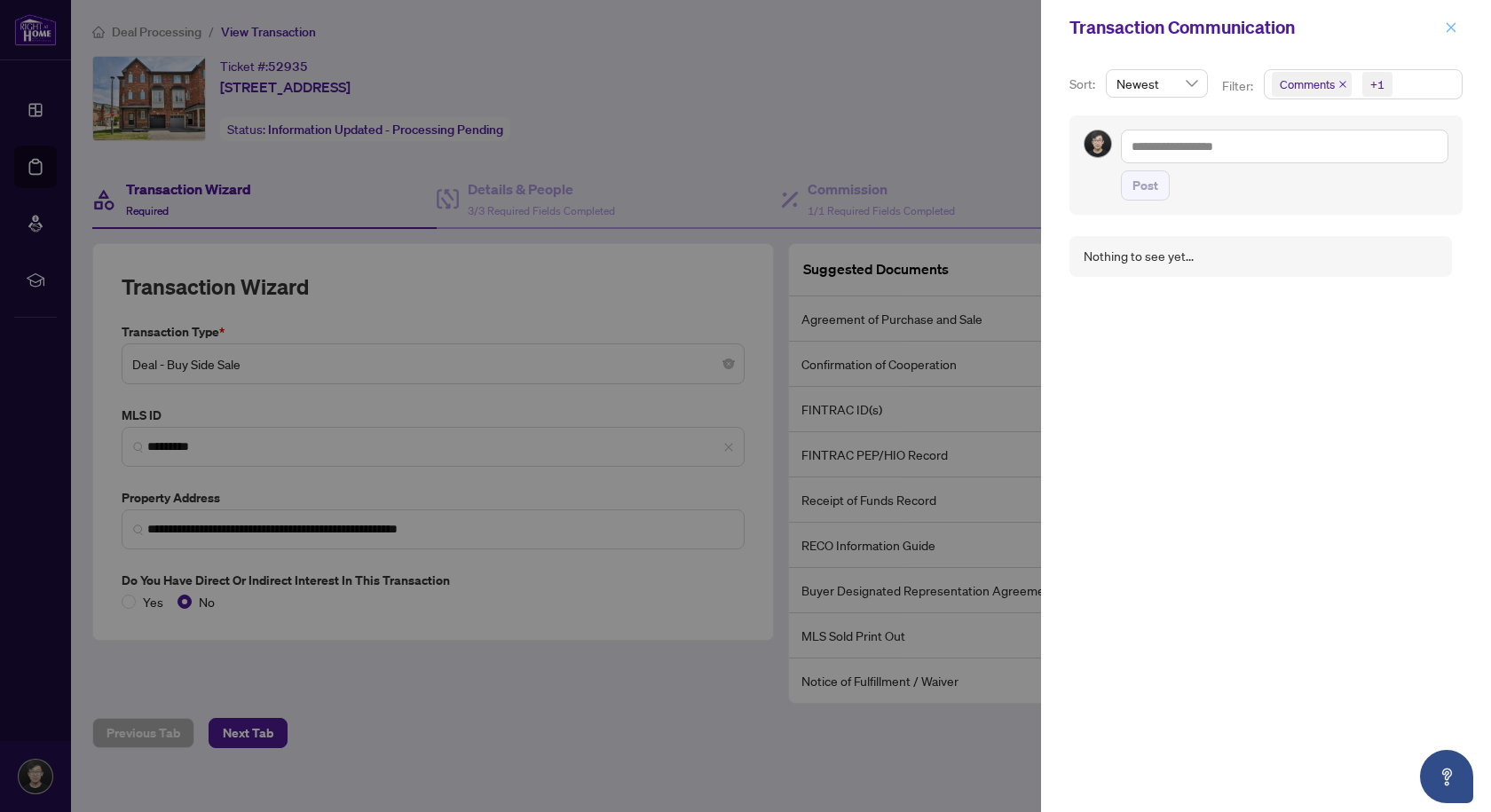
click at [1457, 25] on icon "close" at bounding box center [1451, 27] width 13 height 13
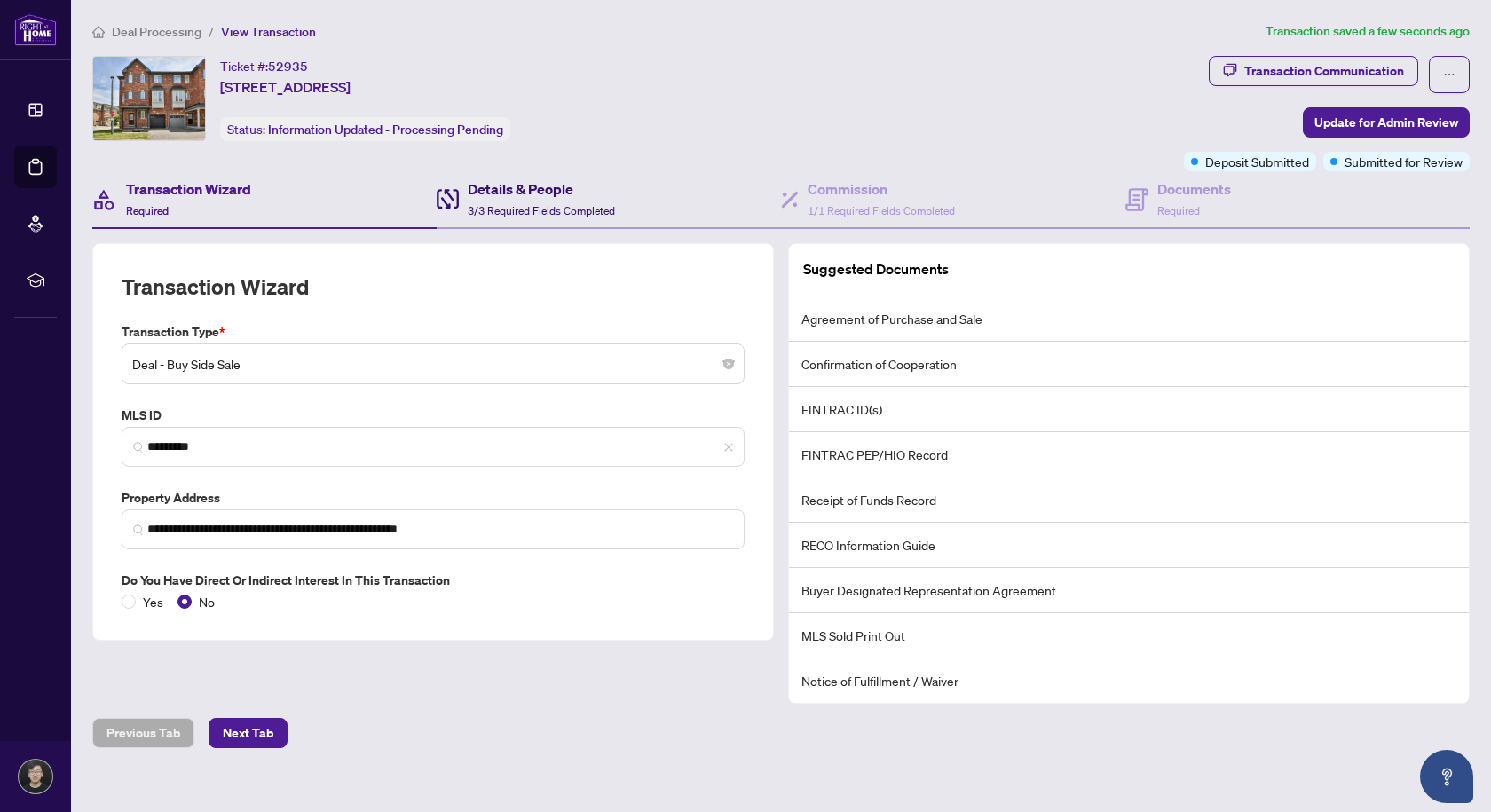
click at [560, 185] on h4 "Details & People" at bounding box center [541, 189] width 148 height 21
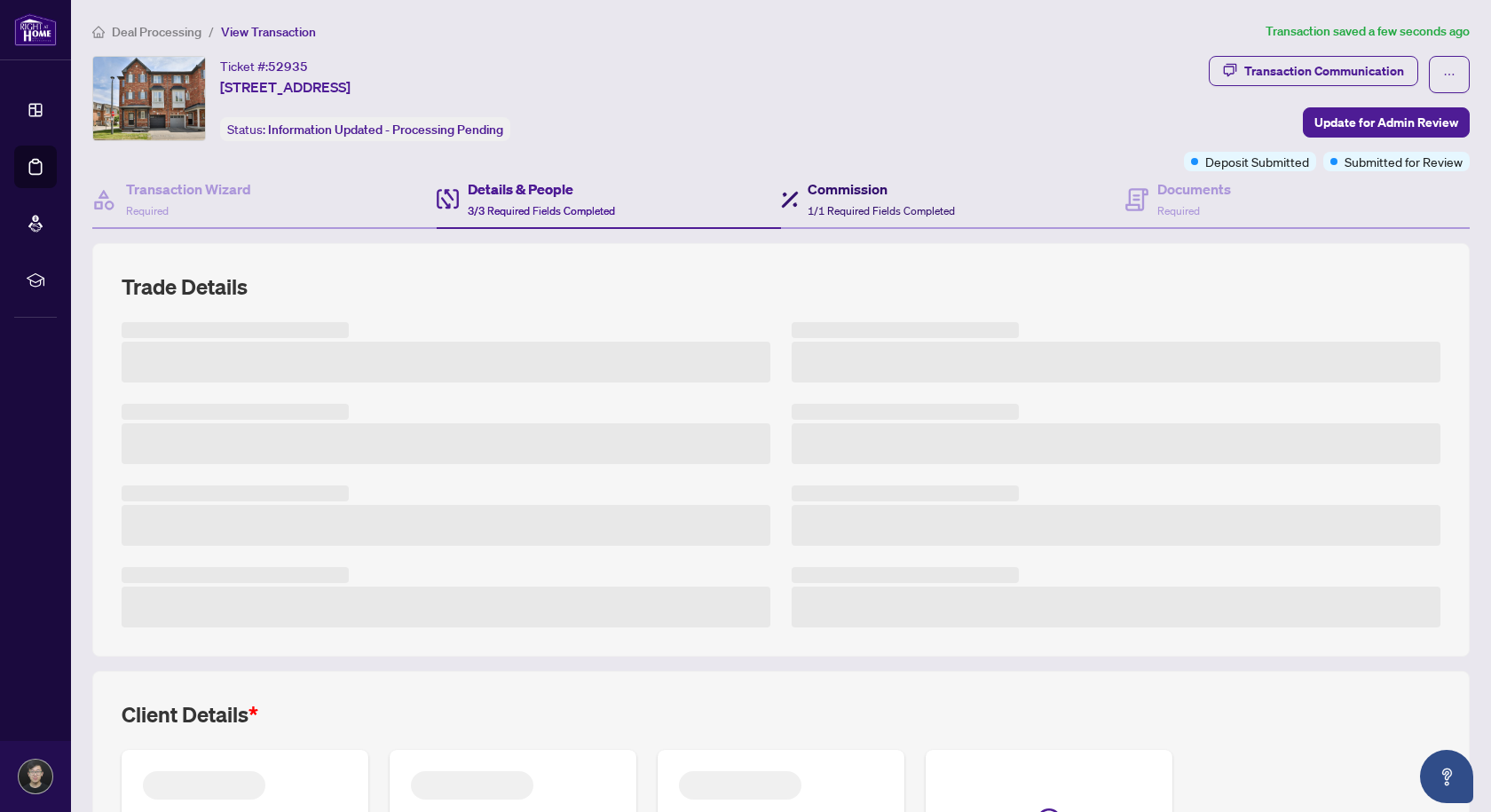
click at [864, 190] on h4 "Commission" at bounding box center [881, 189] width 148 height 21
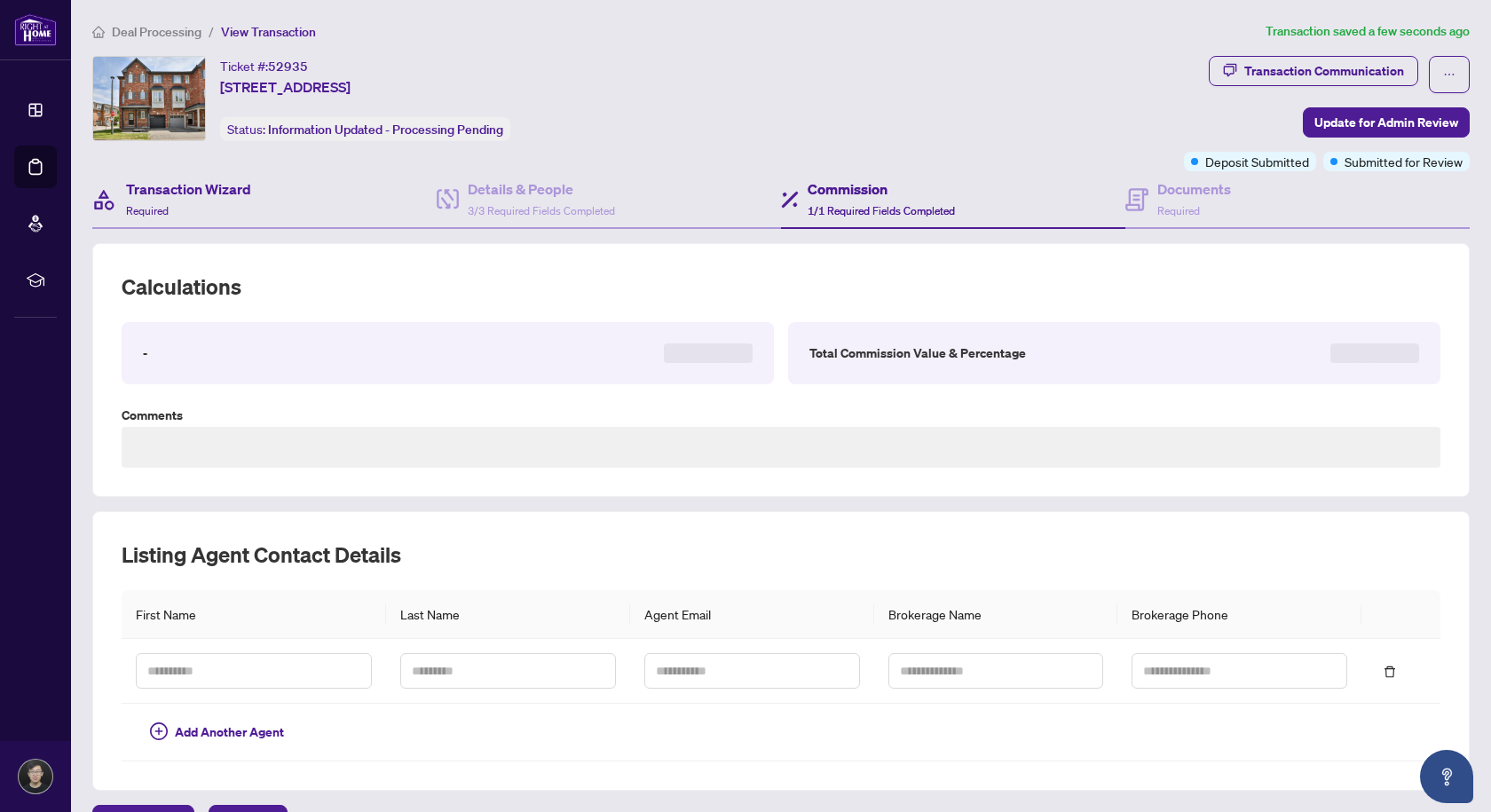
click at [258, 216] on div "Transaction Wizard Required" at bounding box center [264, 199] width 344 height 58
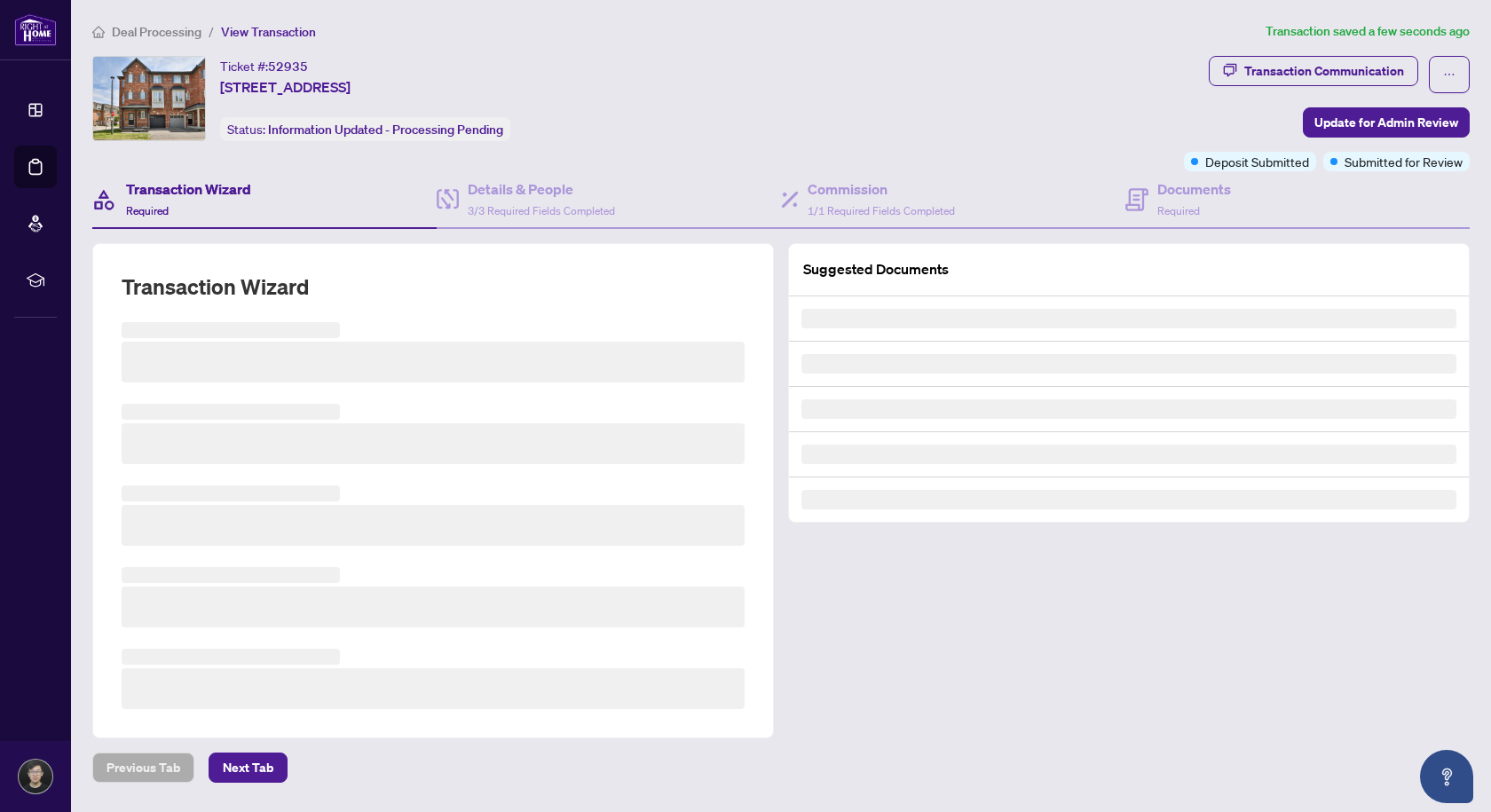
click at [162, 34] on span "Deal Processing" at bounding box center [156, 32] width 90 height 16
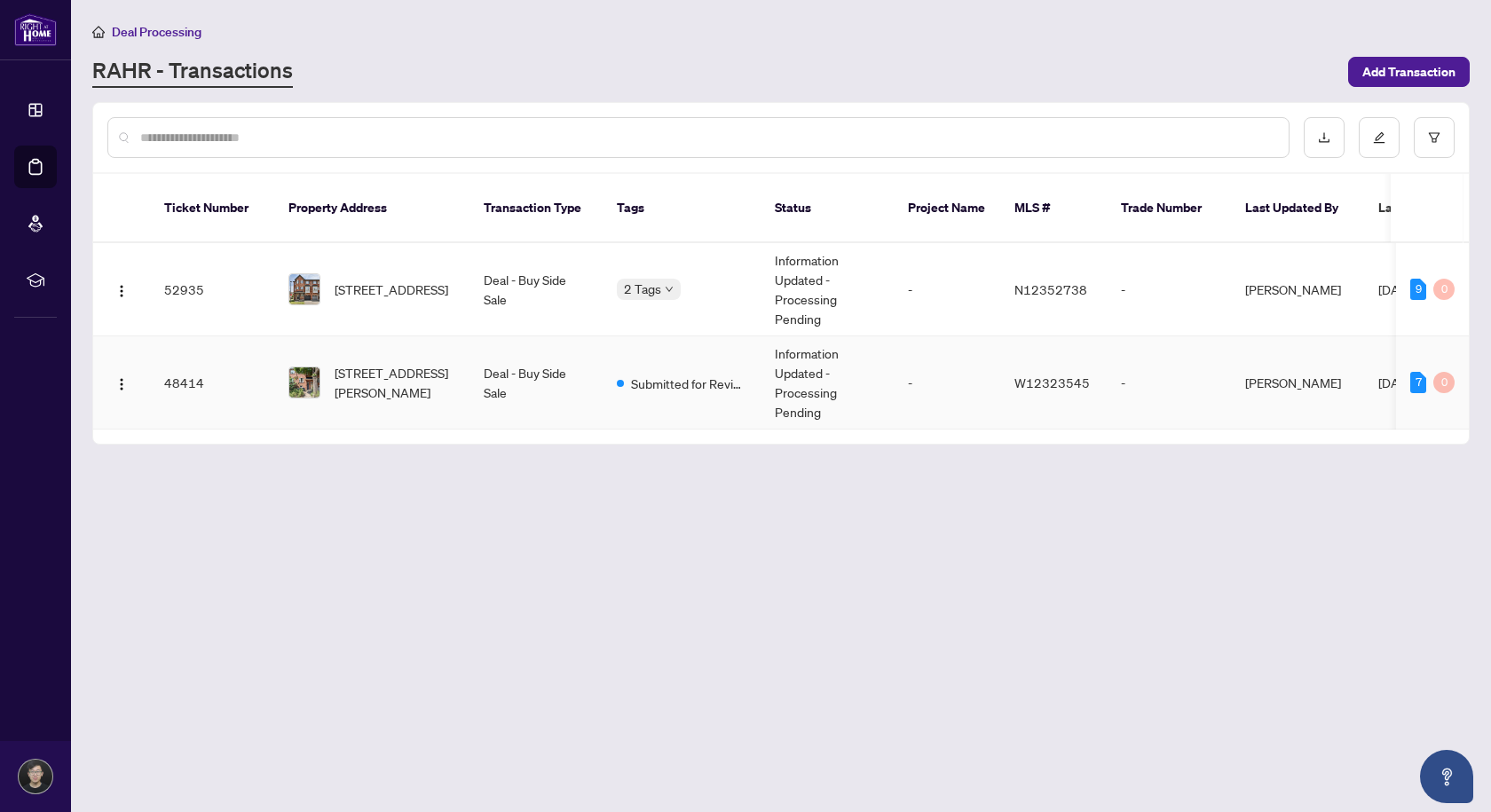
click at [652, 373] on span "Submitted for Review" at bounding box center [688, 383] width 115 height 20
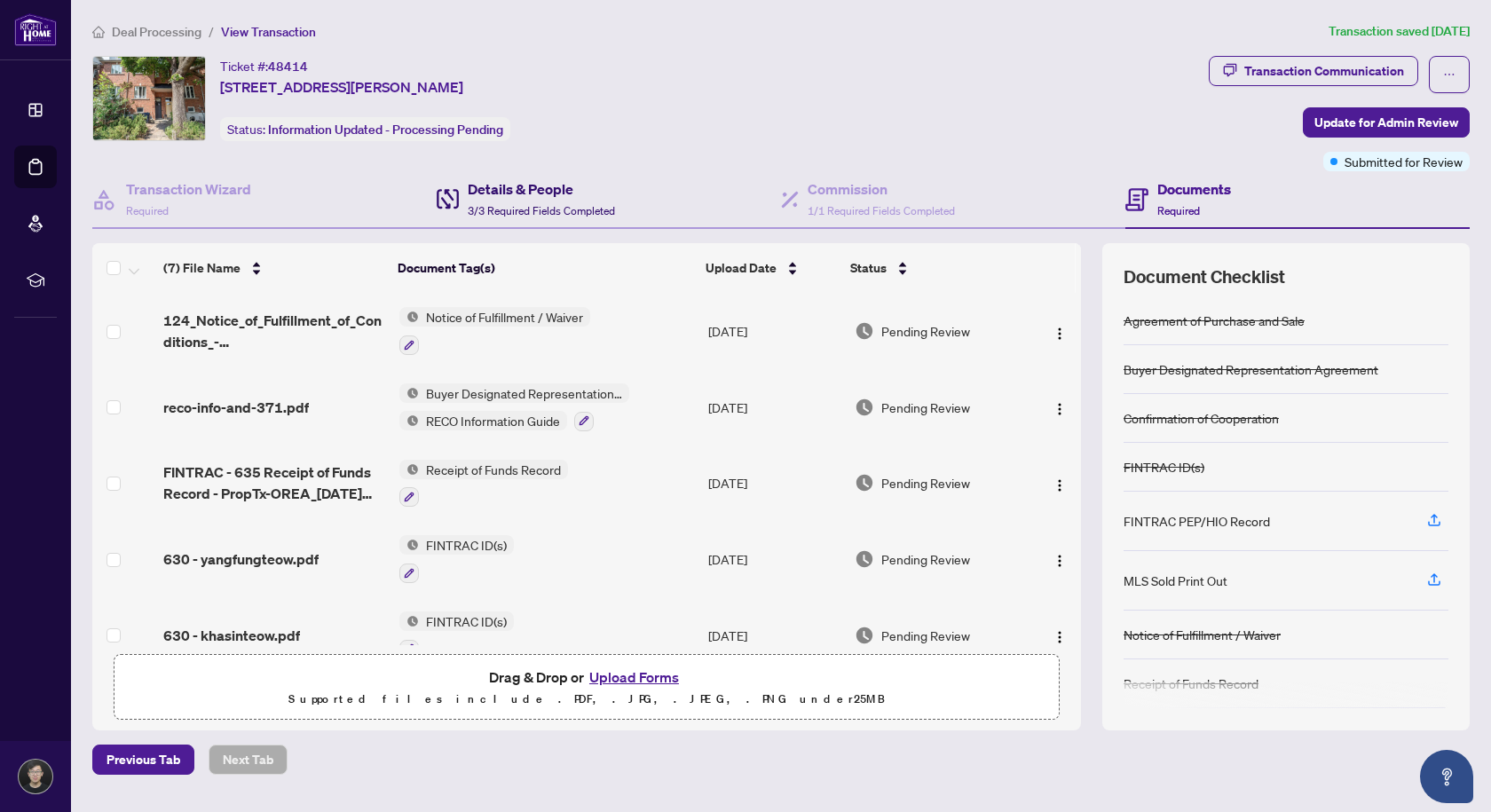
click at [552, 208] on span "3/3 Required Fields Completed" at bounding box center [541, 211] width 148 height 14
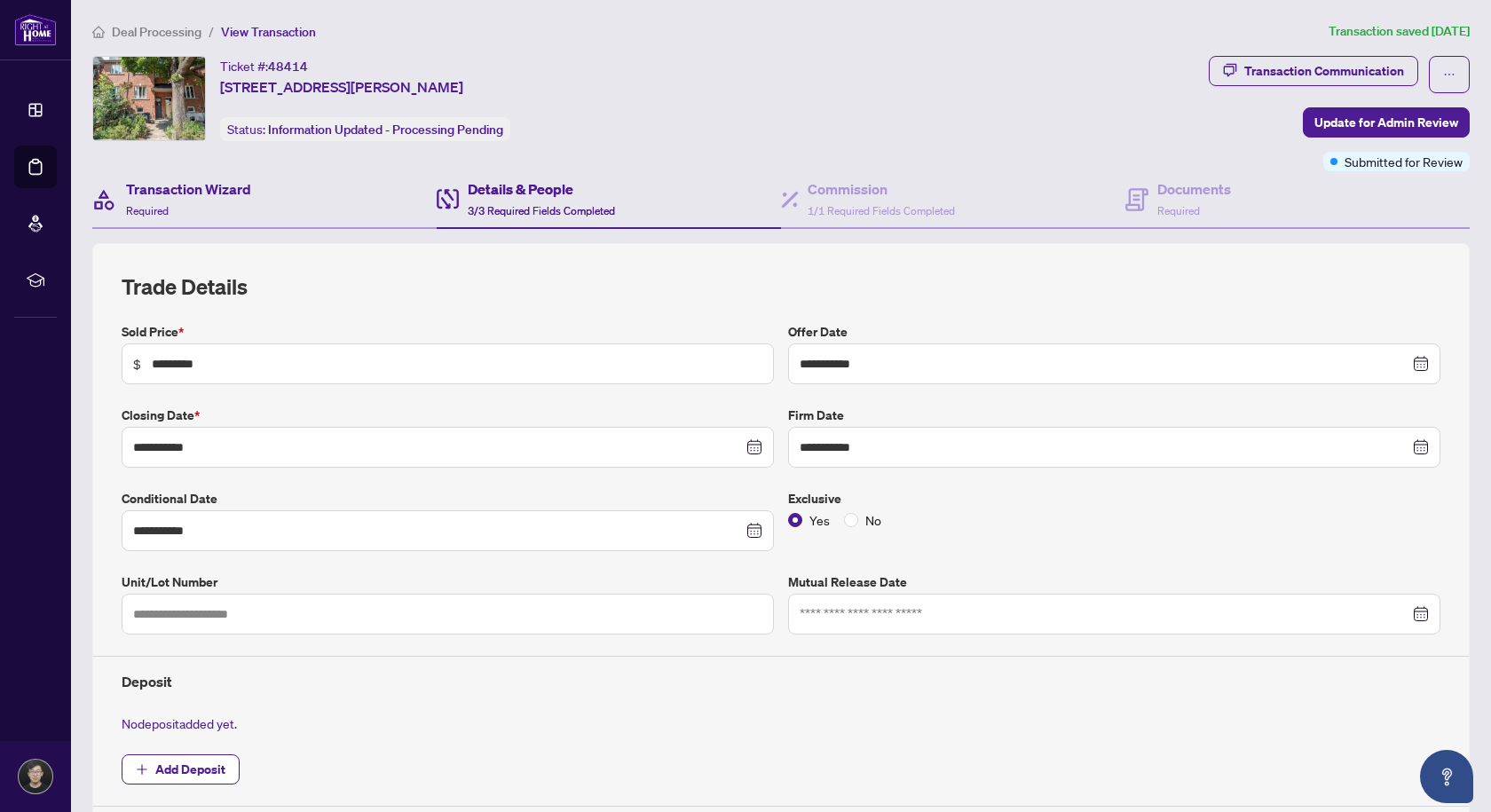
click at [257, 197] on div "Transaction Wizard Required" at bounding box center [264, 199] width 344 height 58
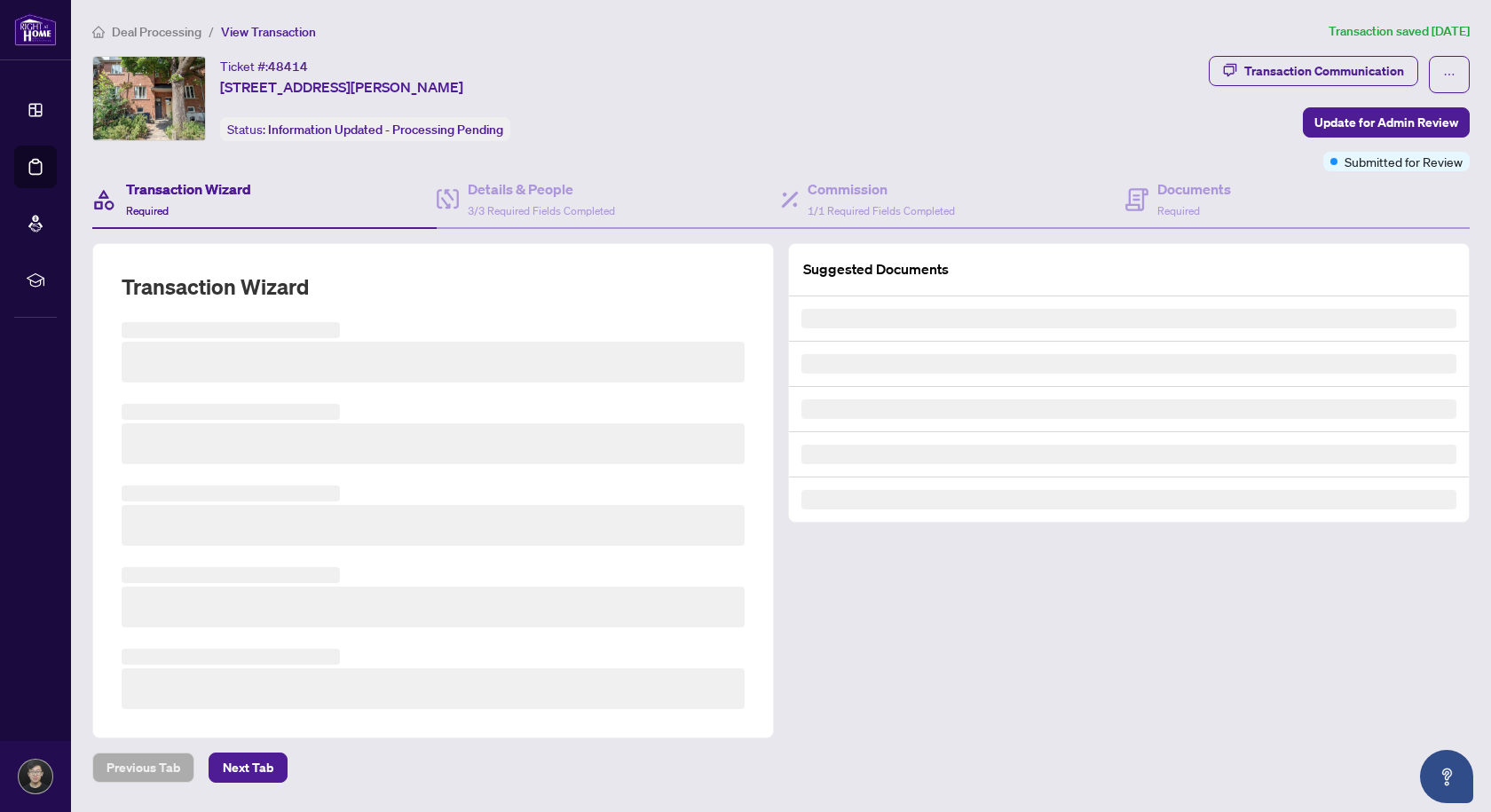
click at [196, 31] on span "Deal Processing" at bounding box center [156, 32] width 90 height 16
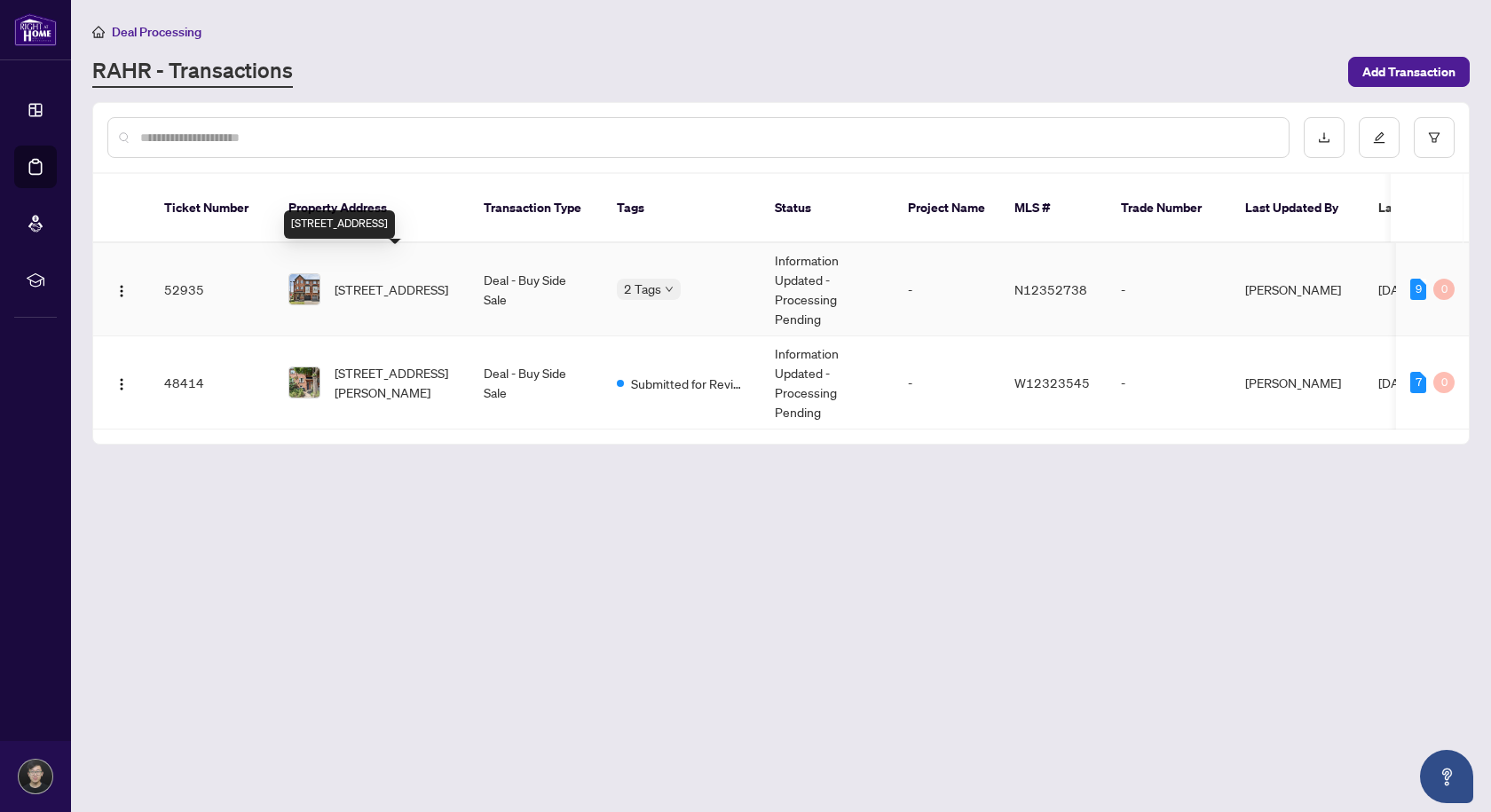
click at [371, 279] on span "[STREET_ADDRESS]" at bounding box center [391, 289] width 113 height 20
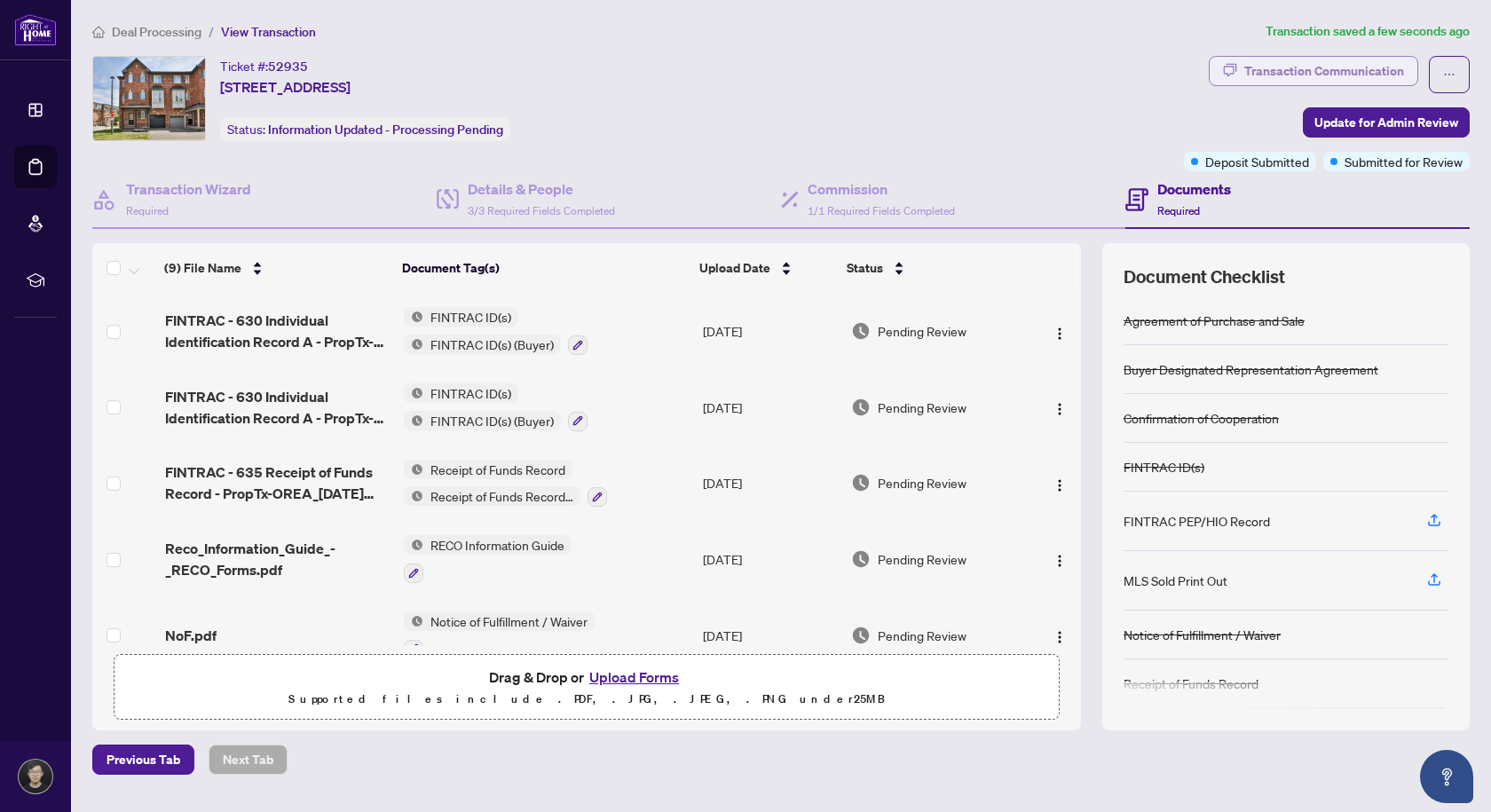
click at [1378, 69] on div "Transaction Communication" at bounding box center [1324, 70] width 159 height 28
type textarea "**********"
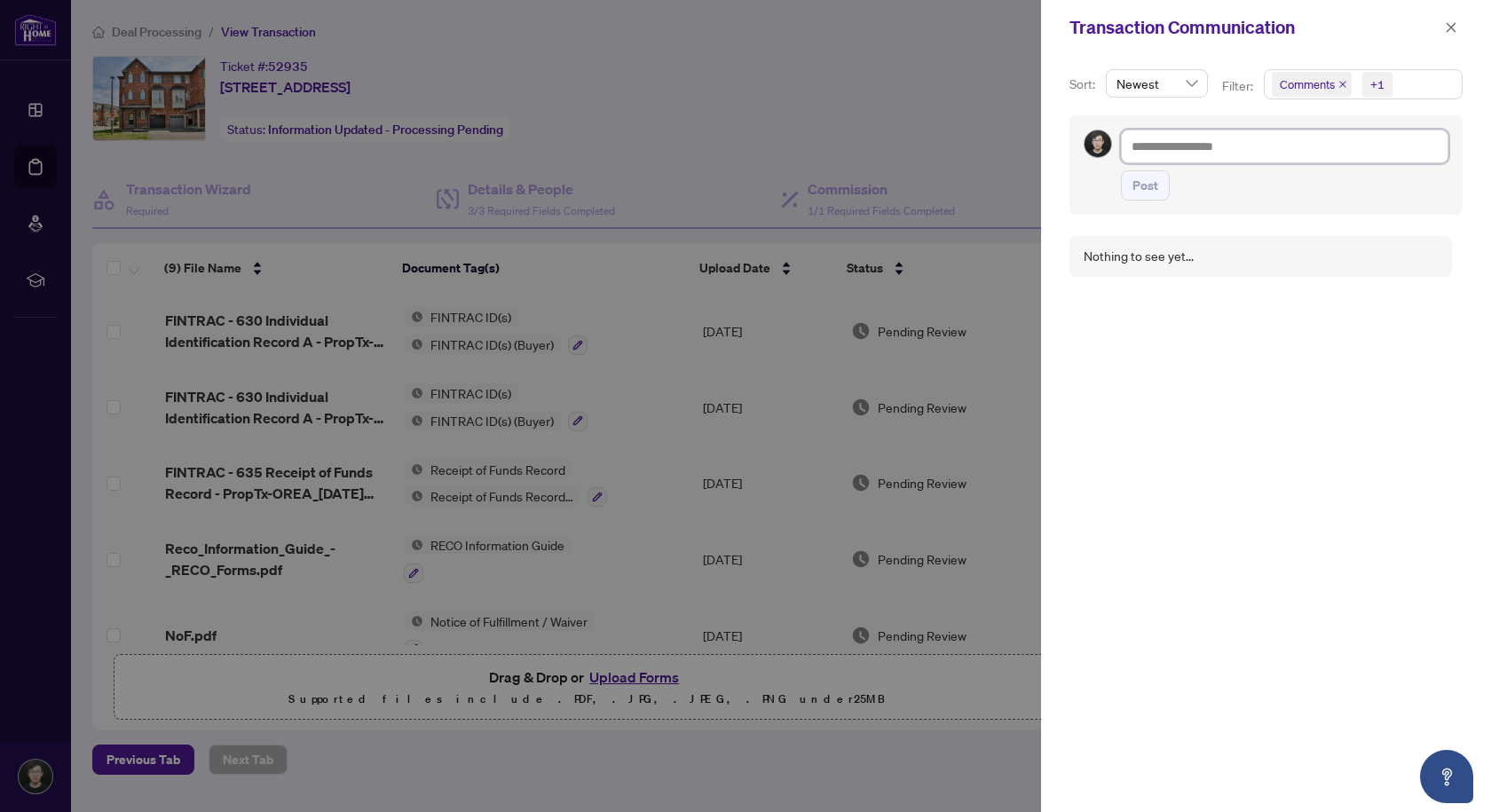
click at [1214, 141] on textarea at bounding box center [1284, 147] width 328 height 33
click at [594, 81] on div at bounding box center [745, 406] width 1491 height 812
click at [1450, 17] on span "button" at bounding box center [1451, 27] width 13 height 28
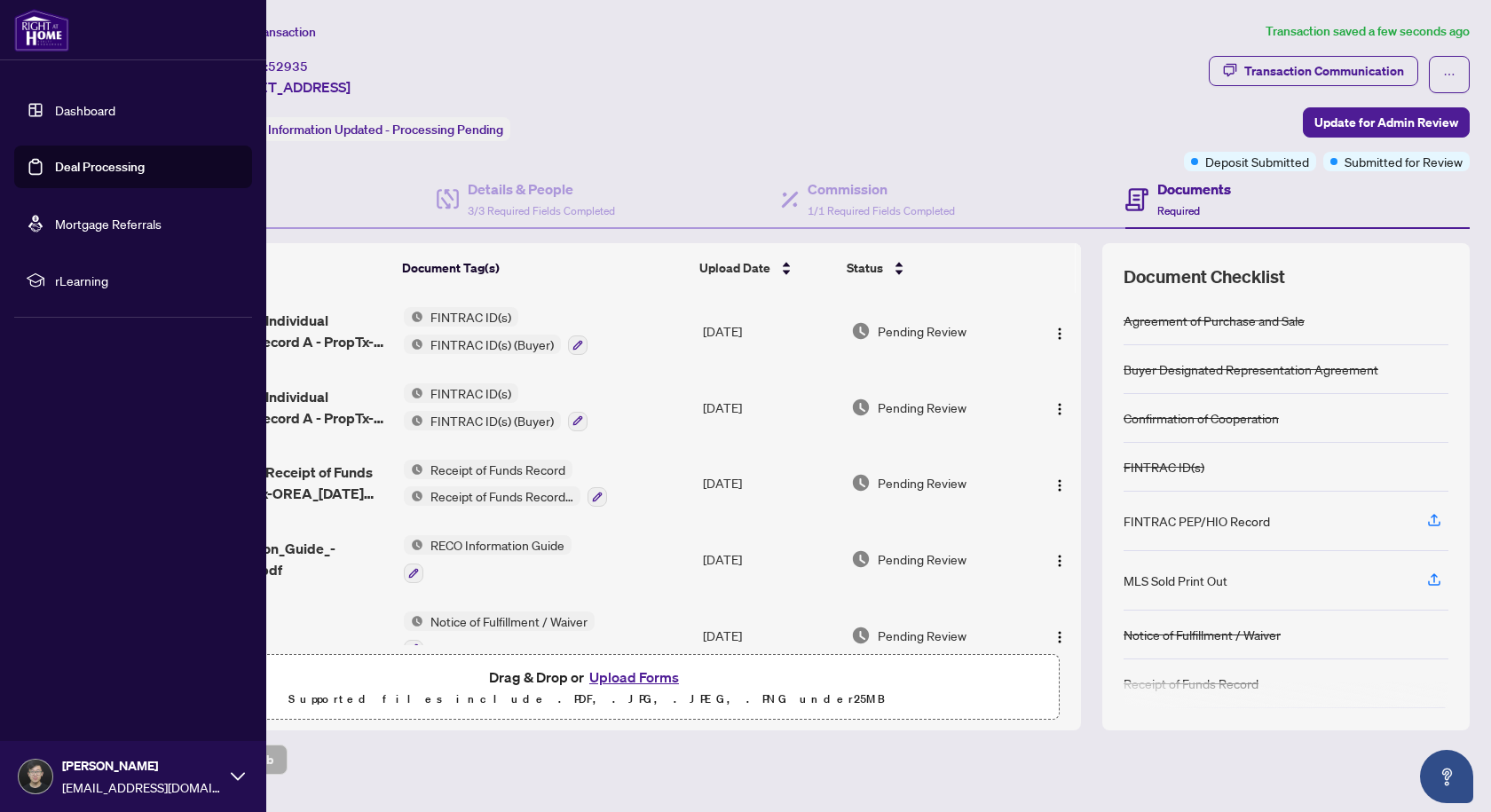
click at [122, 219] on link "Mortgage Referrals" at bounding box center [108, 224] width 107 height 16
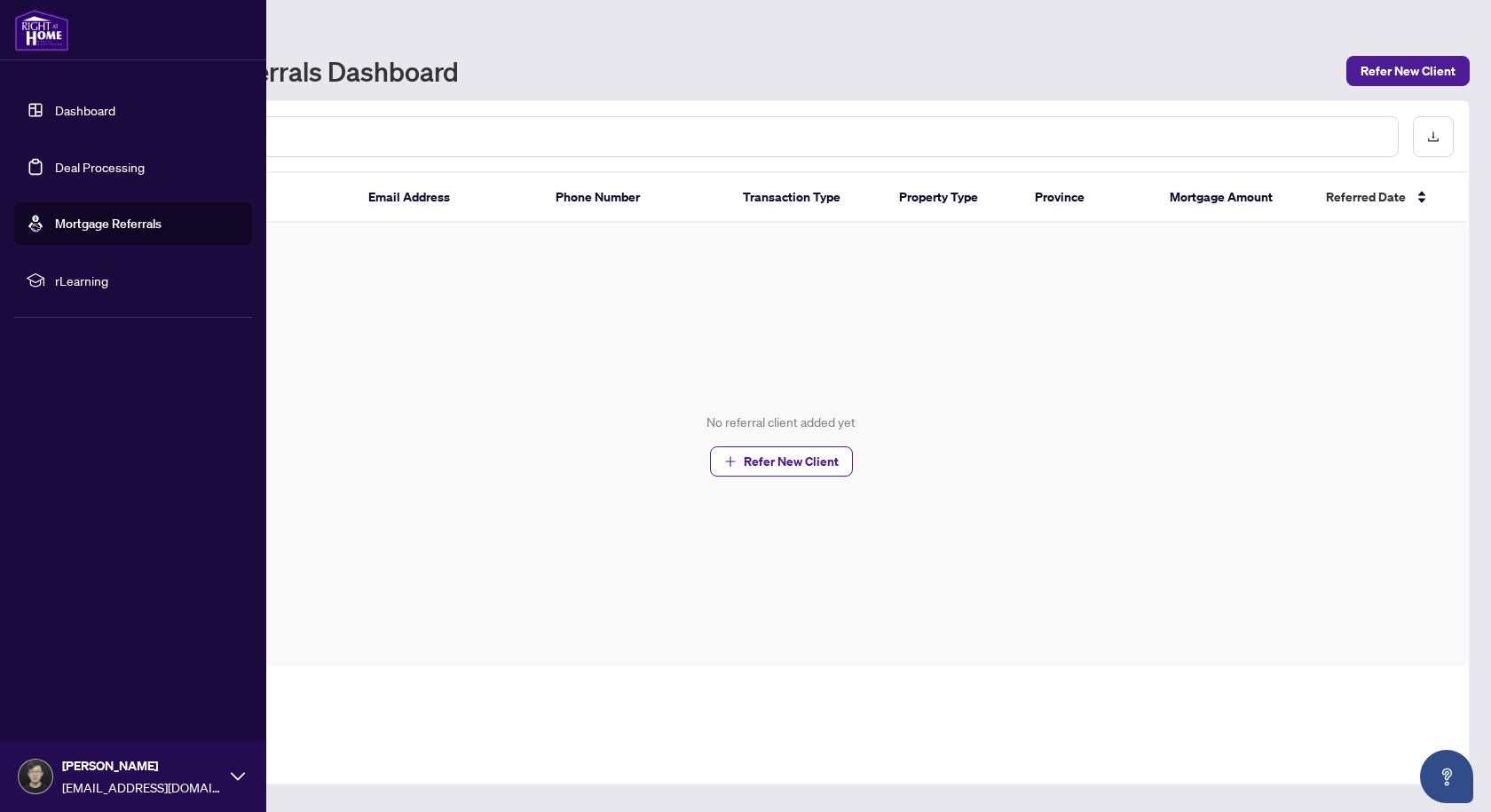
click at [128, 278] on span "rLearning" at bounding box center [147, 280] width 185 height 20
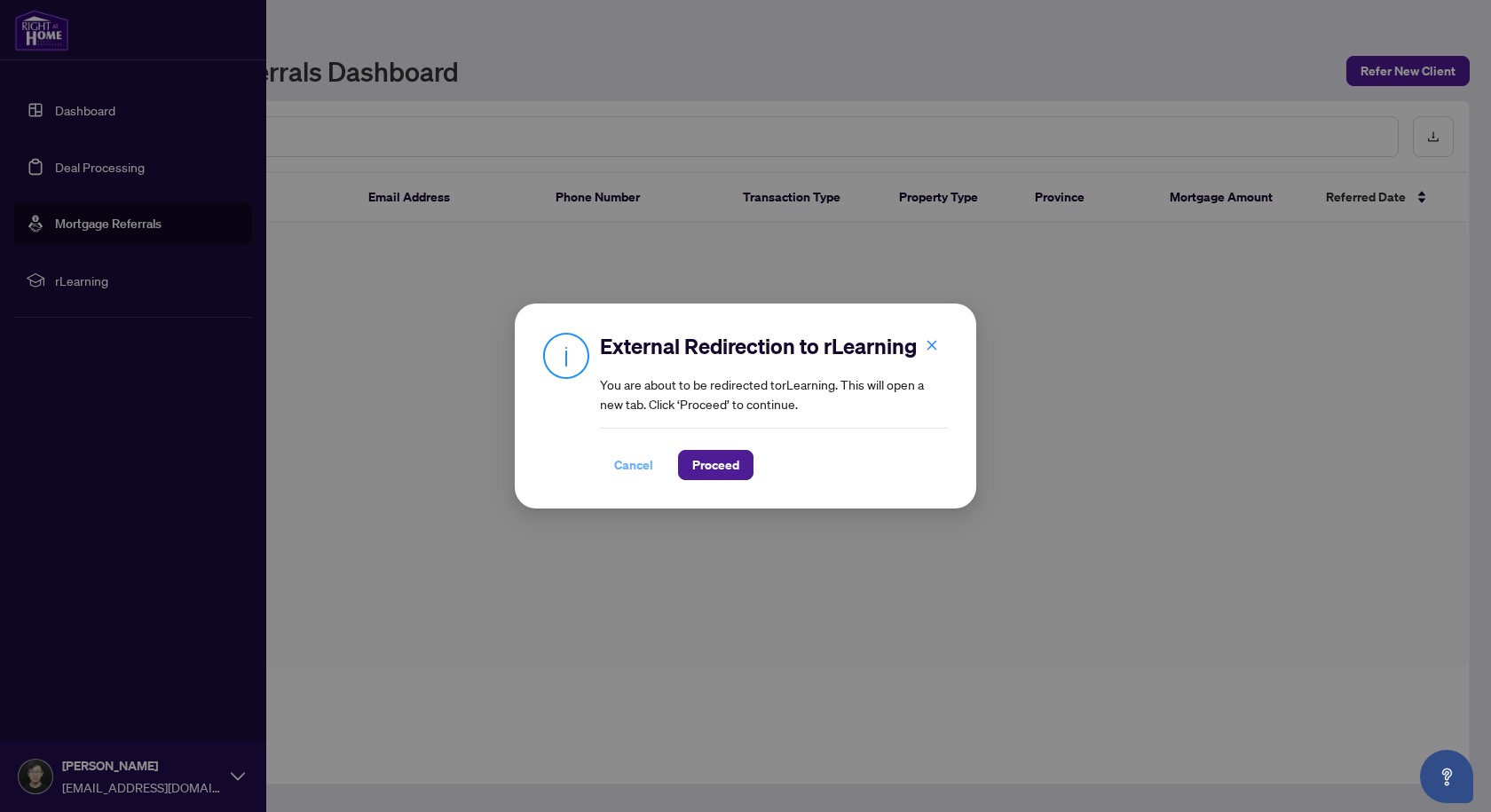
click at [635, 465] on span "Cancel" at bounding box center [634, 464] width 39 height 28
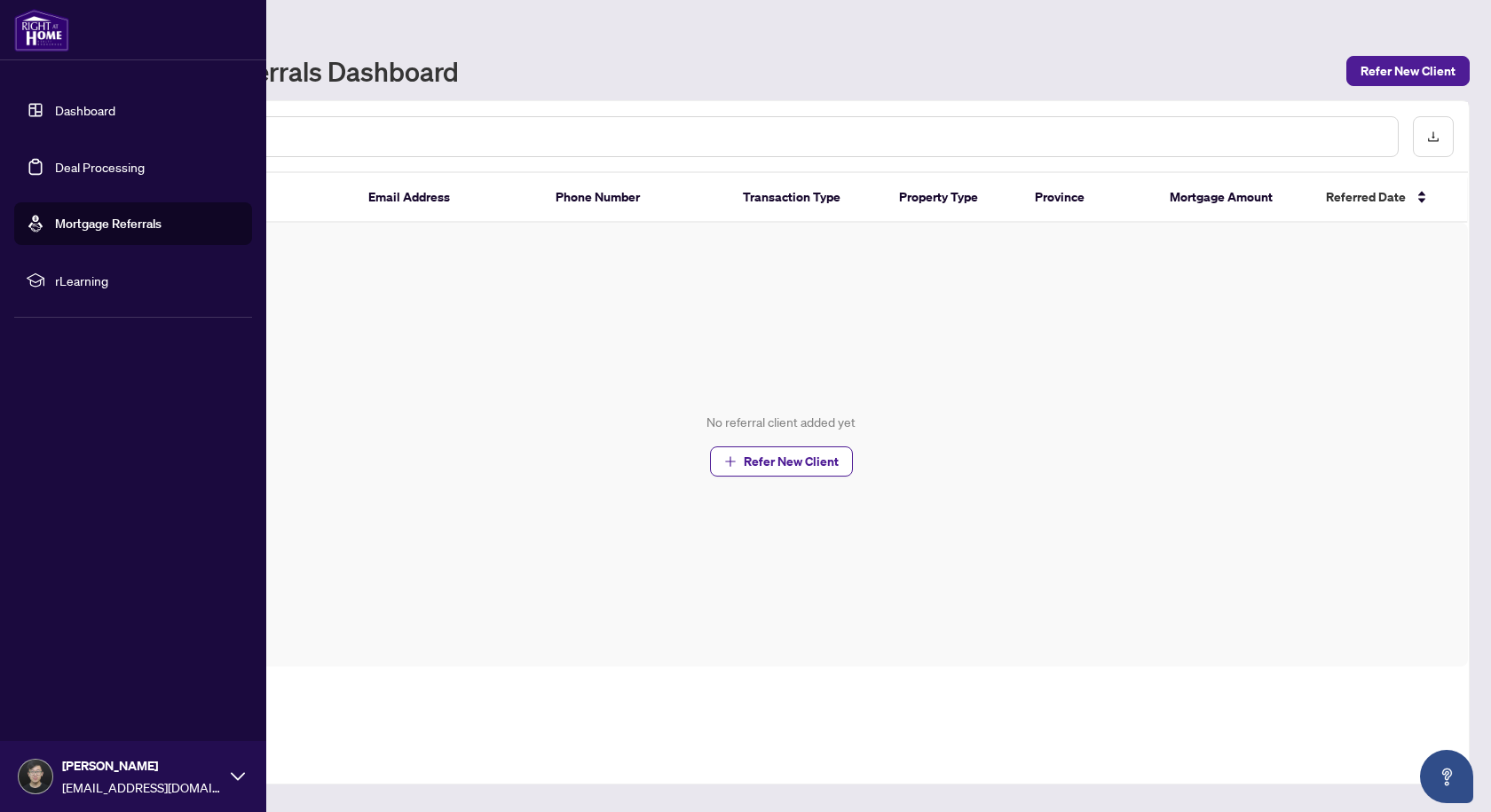
click at [115, 112] on link "Dashboard" at bounding box center [85, 109] width 61 height 16
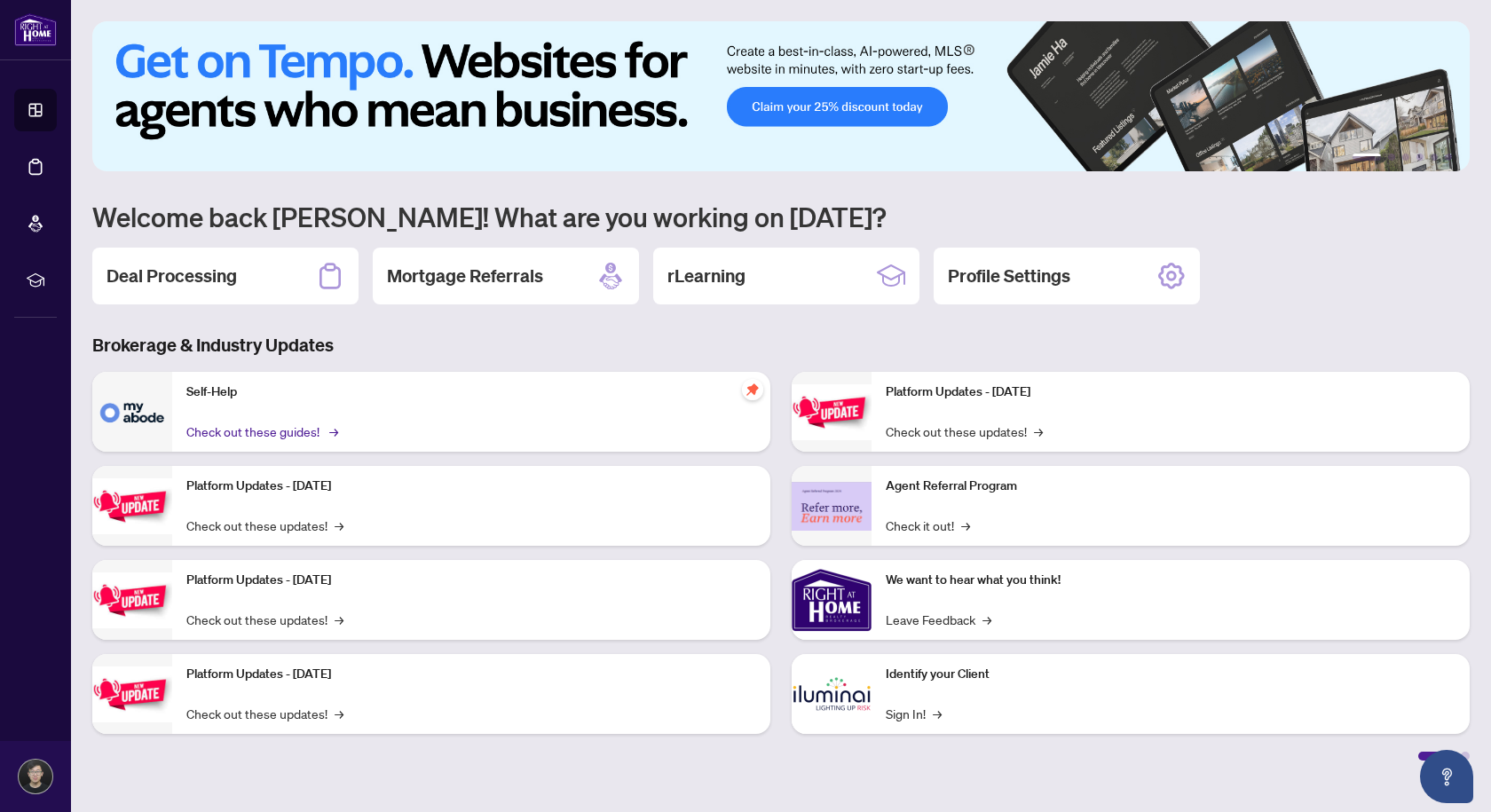
click at [236, 432] on link "Check out these guides! →" at bounding box center [261, 431] width 149 height 20
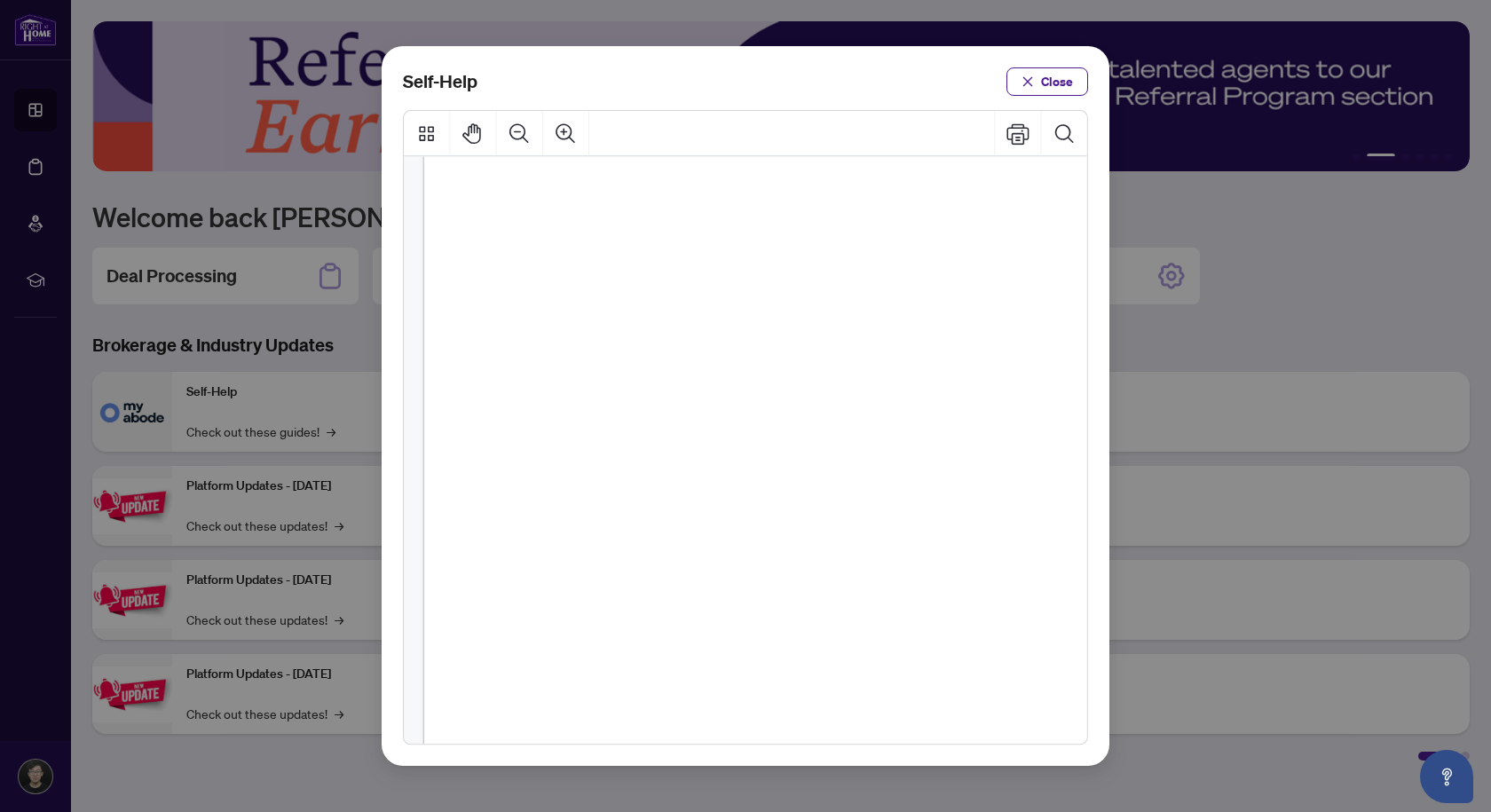
scroll to position [1064, 0]
click at [1275, 414] on div "Self-Help Close" at bounding box center [745, 406] width 1491 height 812
drag, startPoint x: 1048, startPoint y: 77, endPoint x: 1049, endPoint y: 51, distance: 26.0
click at [1049, 77] on span "Close" at bounding box center [1057, 81] width 32 height 28
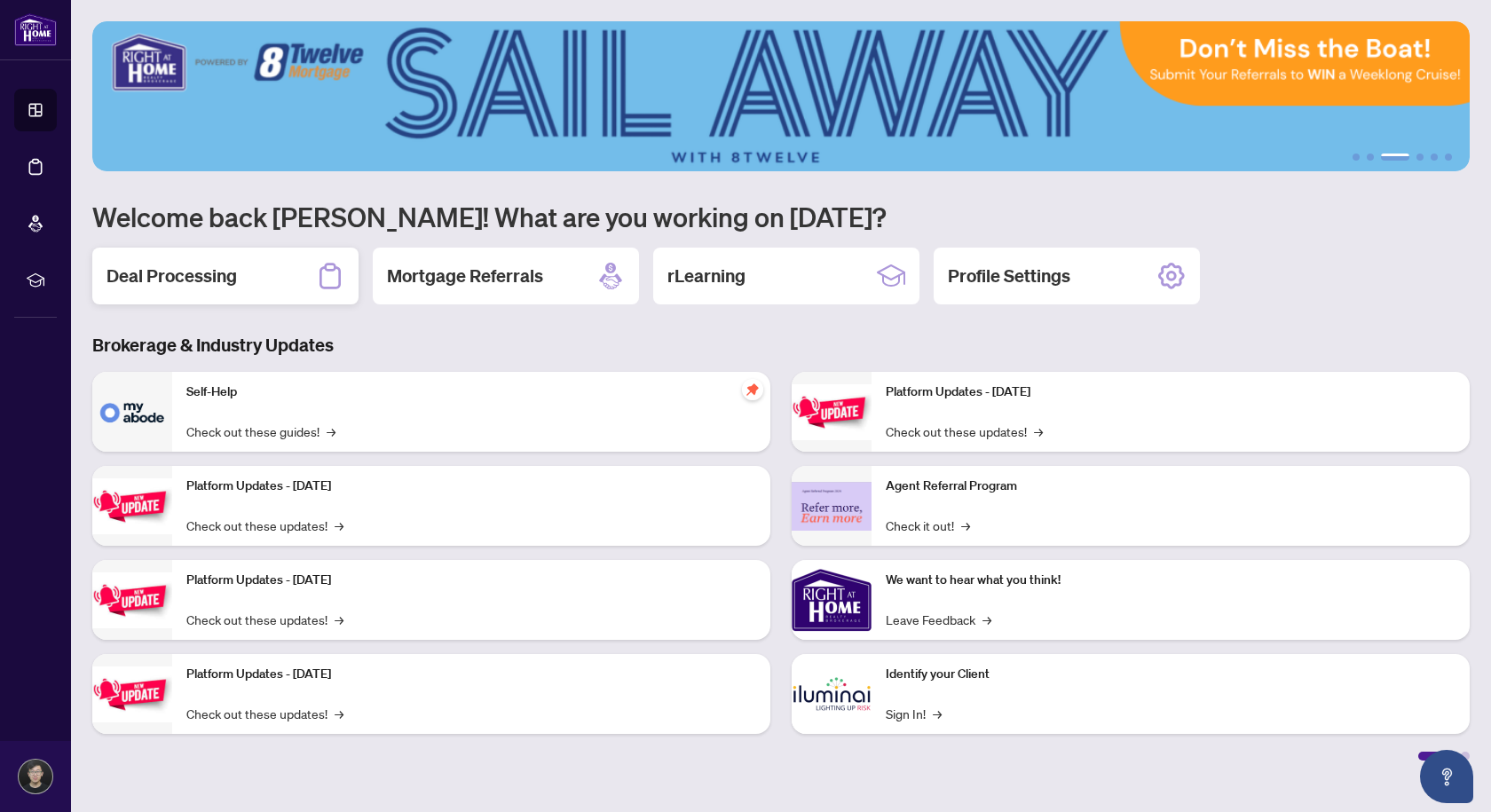
click at [260, 268] on div "Deal Processing" at bounding box center [225, 276] width 266 height 57
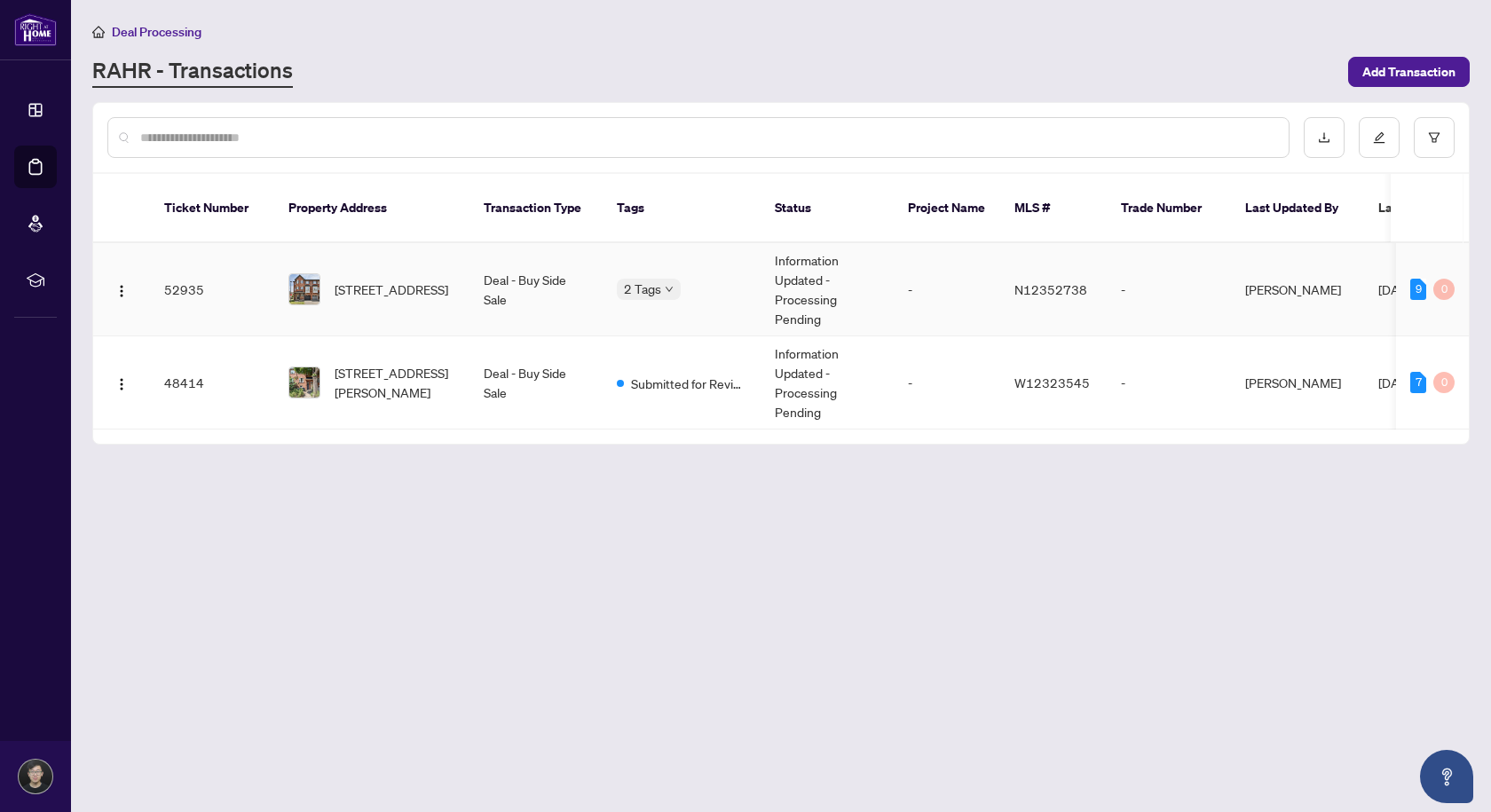
click at [986, 277] on td "-" at bounding box center [946, 289] width 107 height 93
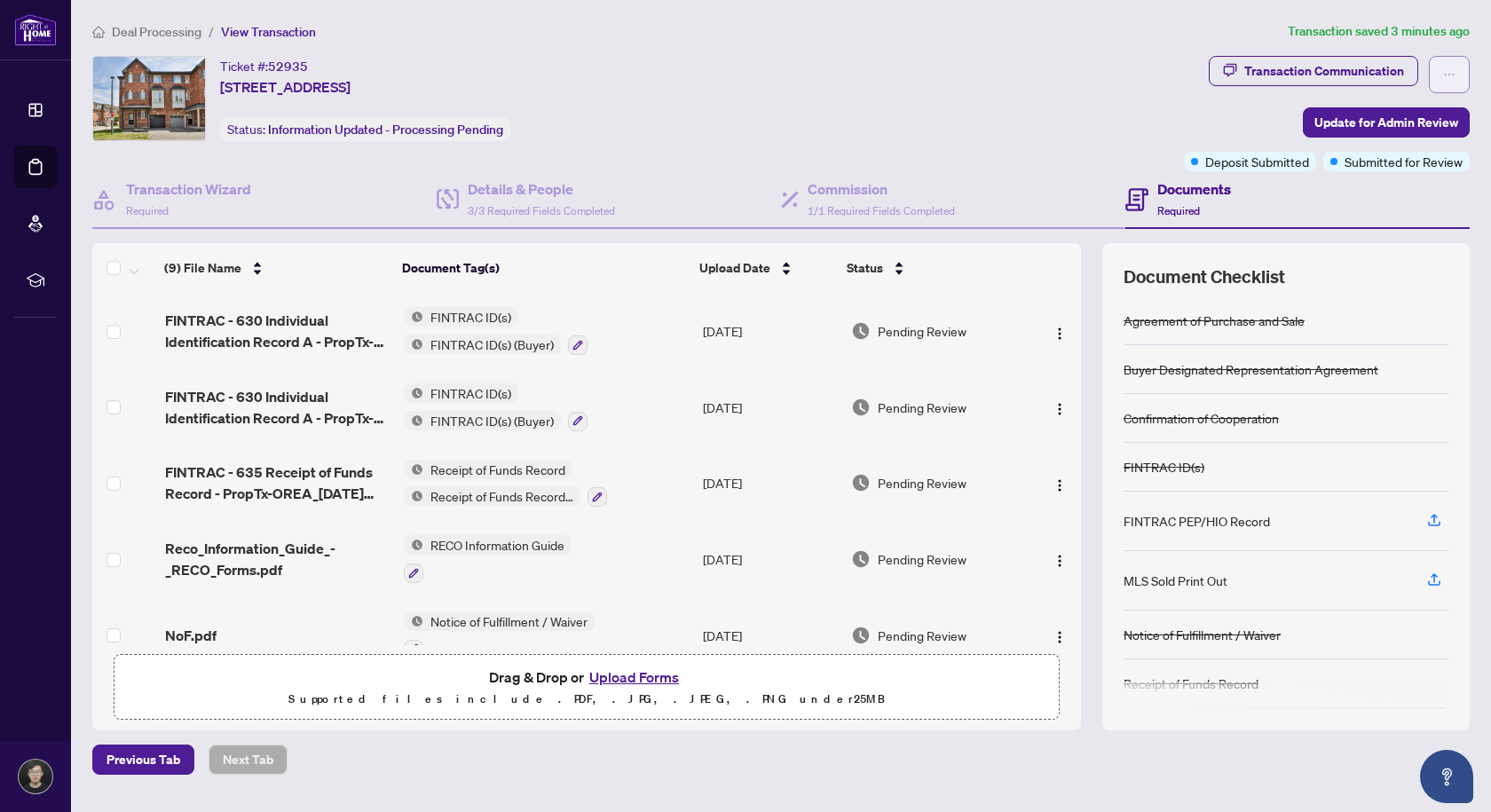
click at [1457, 66] on button "button" at bounding box center [1449, 74] width 41 height 37
click at [1005, 127] on div "Ticket #: 52935 [STREET_ADDRESS] Status: Information Updated - Processing Pendi…" at bounding box center [634, 98] width 1084 height 85
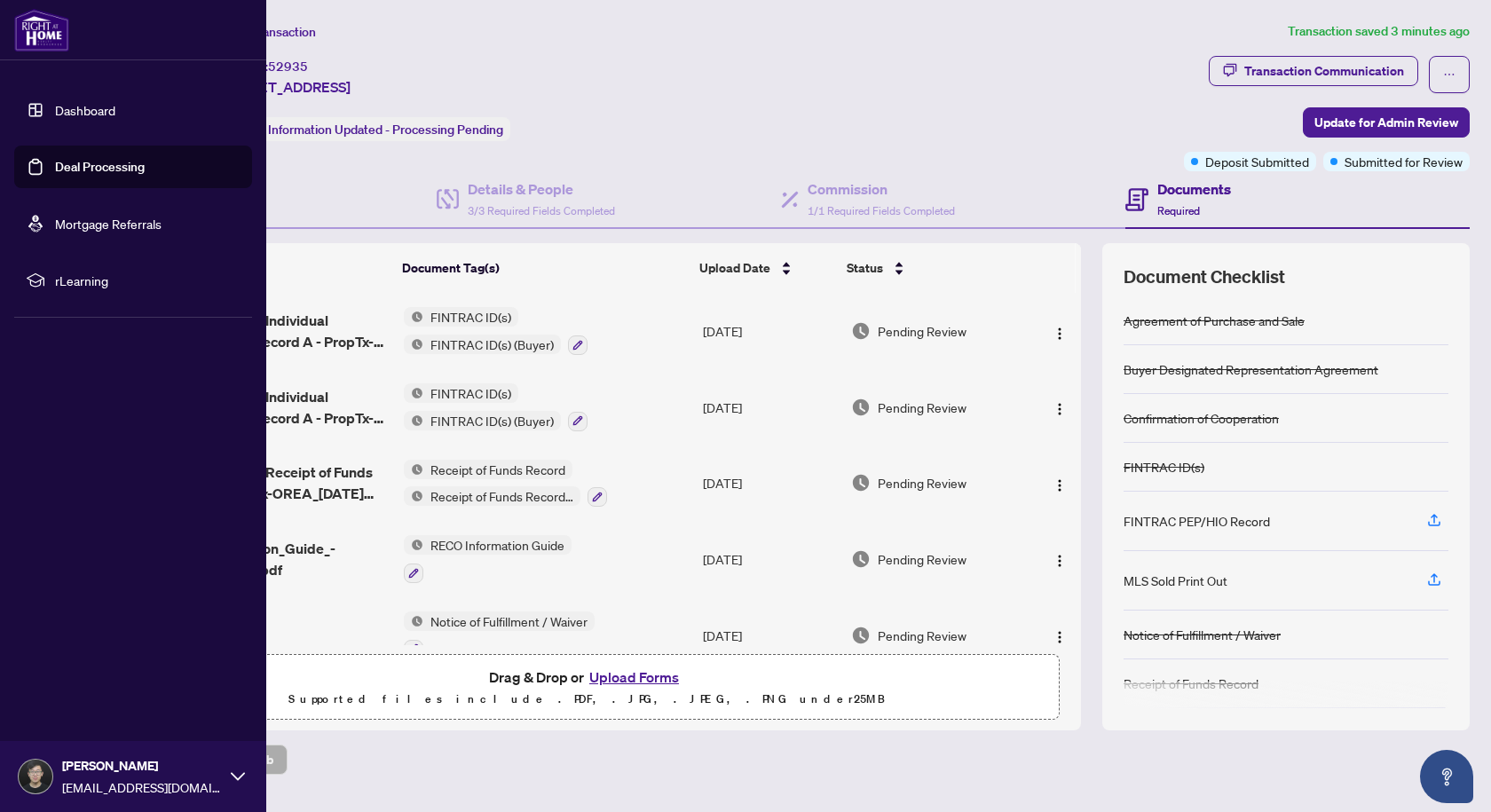
click at [97, 102] on link "Dashboard" at bounding box center [85, 109] width 61 height 16
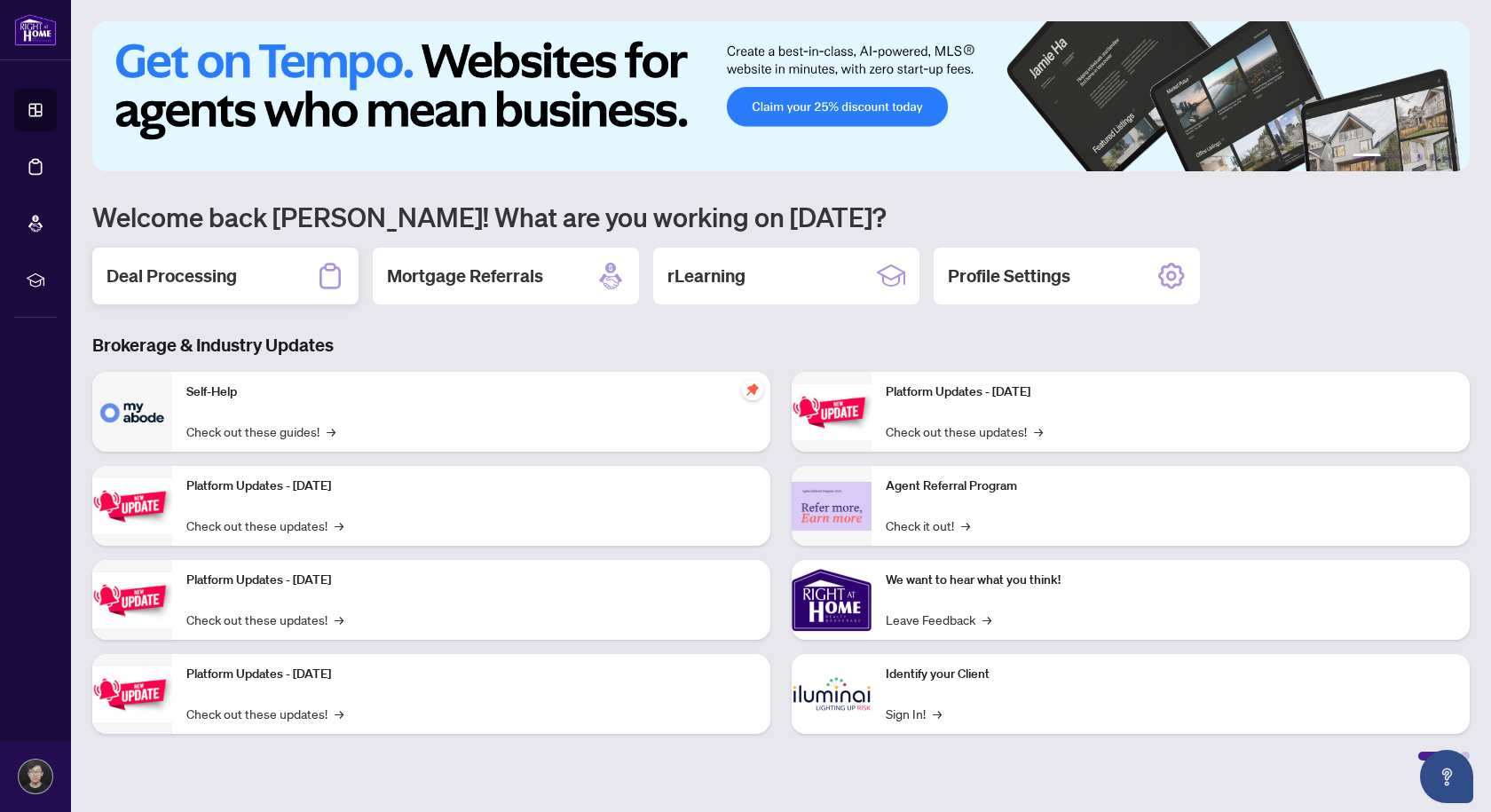
click at [226, 281] on h2 "Deal Processing" at bounding box center [171, 276] width 130 height 24
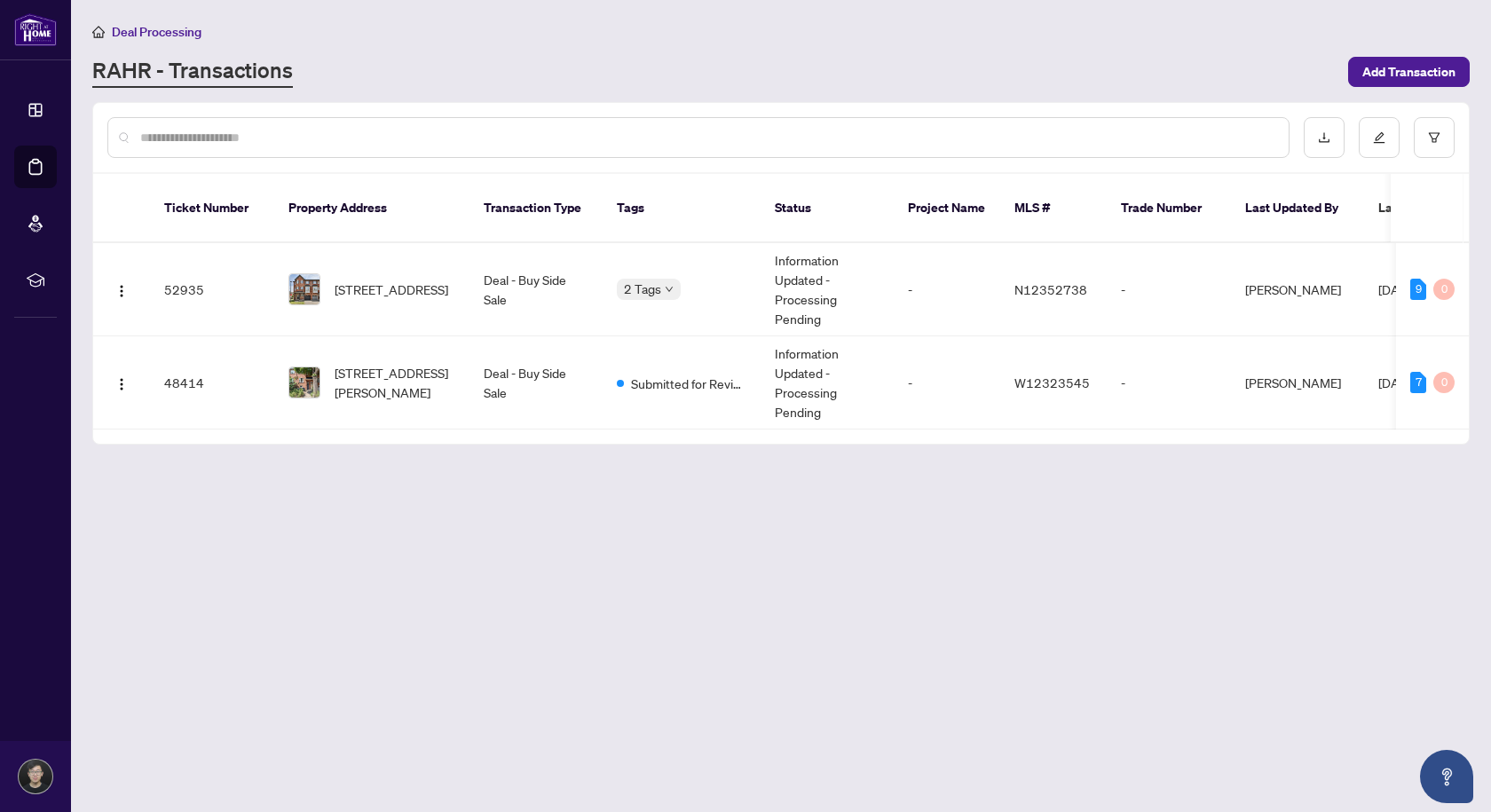
drag, startPoint x: 1046, startPoint y: 416, endPoint x: 1164, endPoint y: 414, distance: 118.0
click at [1164, 416] on div "Ticket Number Property Address Transaction Type Tags Status Project Name MLS # …" at bounding box center [780, 309] width 1376 height 270
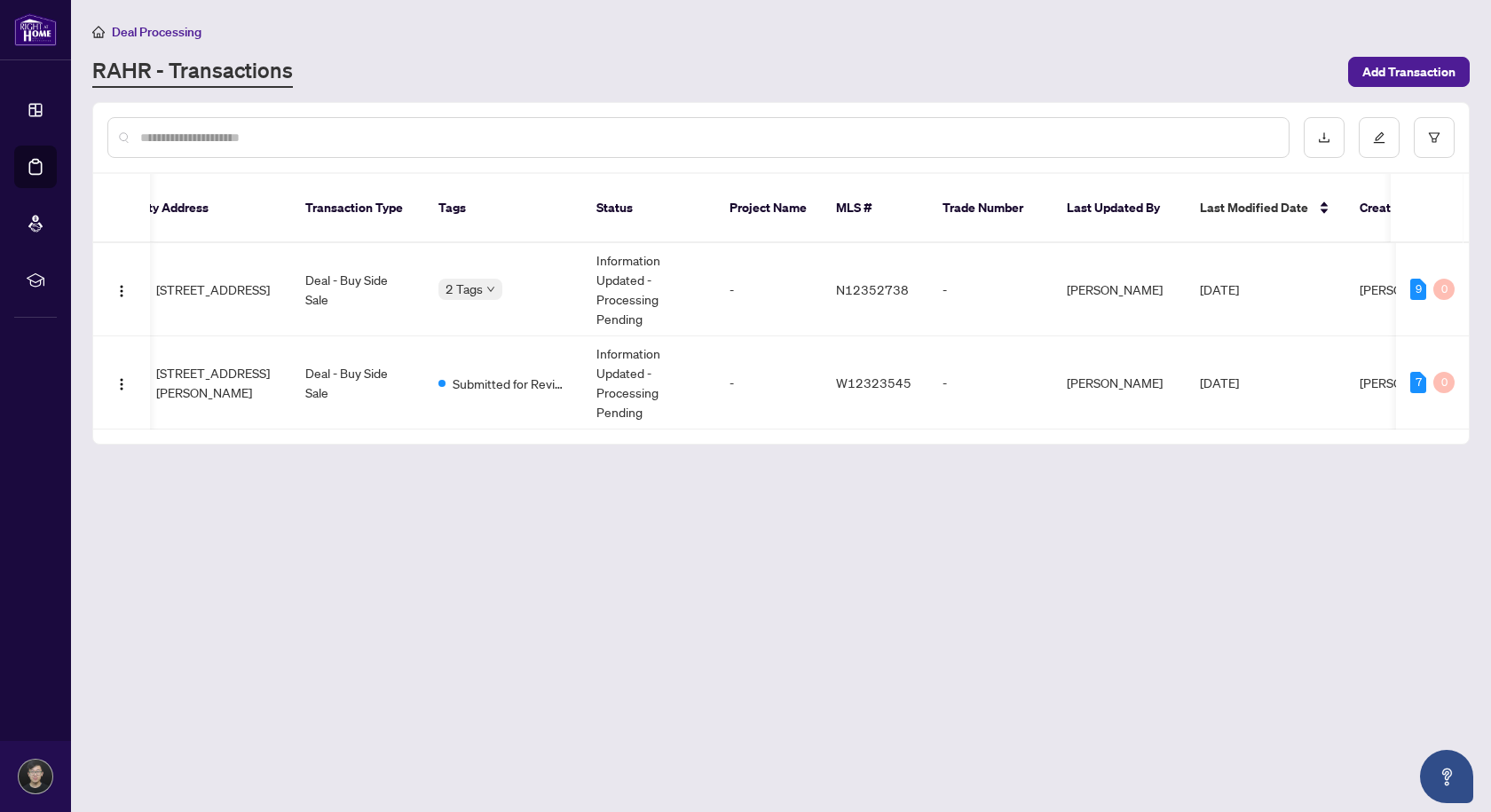
scroll to position [0, 359]
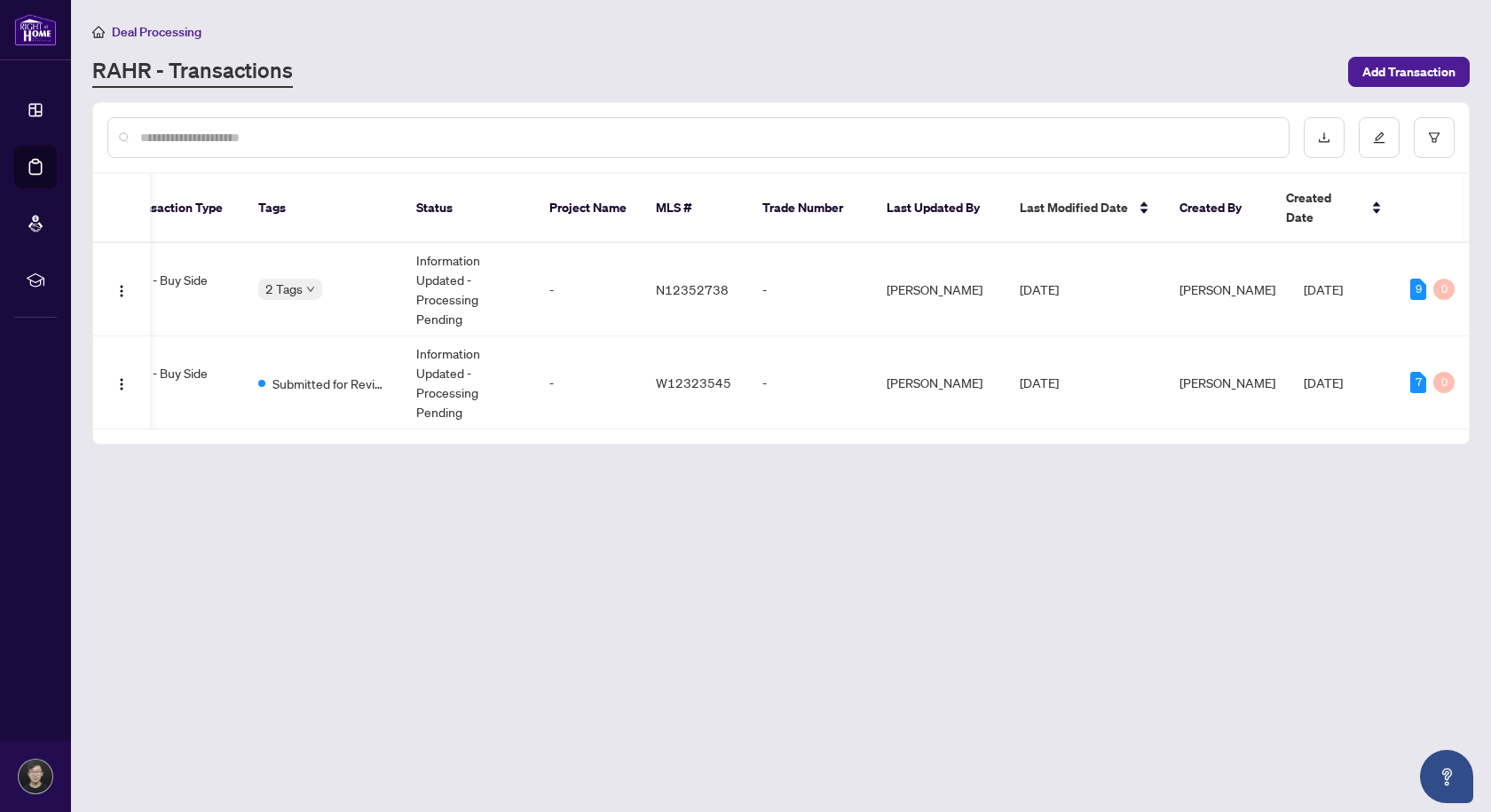
click at [153, 26] on span "Deal Processing" at bounding box center [156, 32] width 90 height 16
click at [132, 72] on link "RAHR - Transactions" at bounding box center [192, 71] width 200 height 32
